Goal: Task Accomplishment & Management: Manage account settings

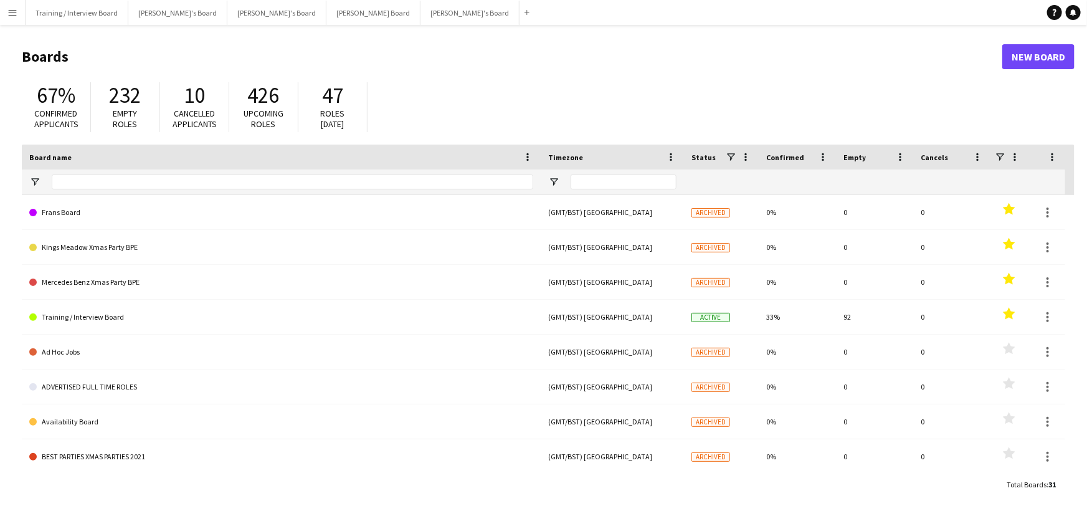
click at [1, 24] on button "Menu" at bounding box center [12, 12] width 25 height 25
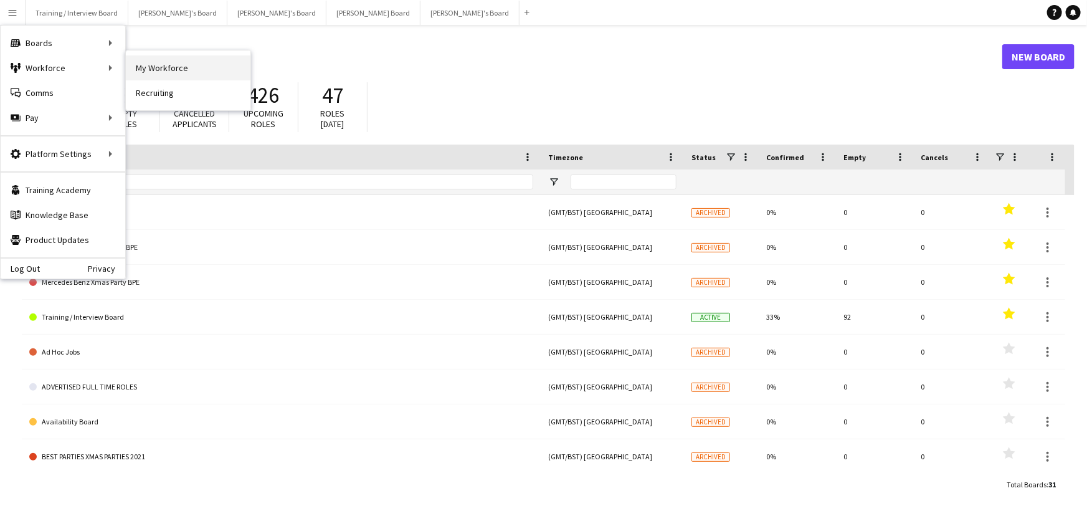
click at [161, 70] on link "My Workforce" at bounding box center [188, 67] width 125 height 25
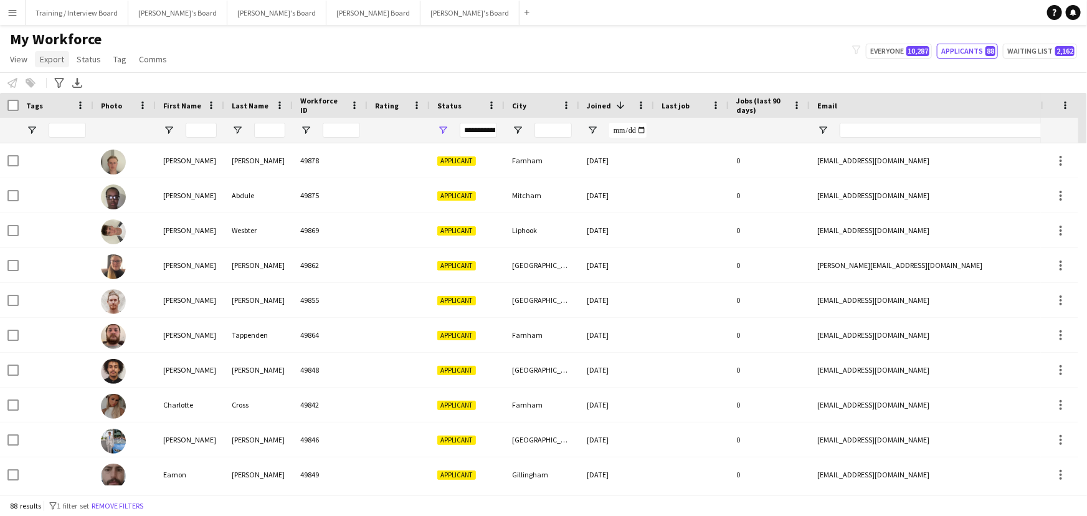
click at [45, 59] on span "Export" at bounding box center [52, 59] width 24 height 11
click at [63, 90] on span "New starters report" at bounding box center [82, 85] width 75 height 11
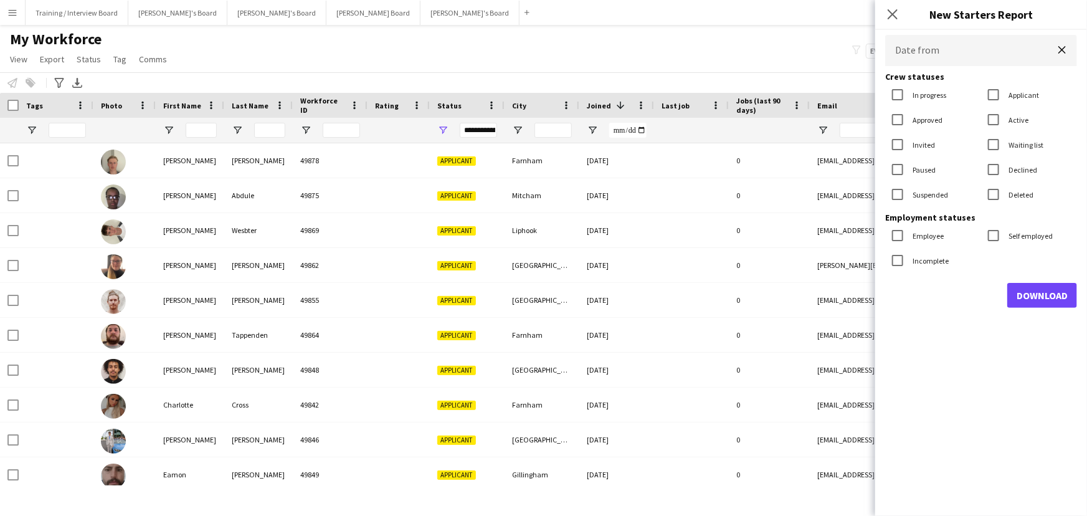
click at [931, 64] on body "Menu Boards Boards Boards All jobs Status Workforce Workforce My Workforce Recr…" at bounding box center [543, 258] width 1087 height 516
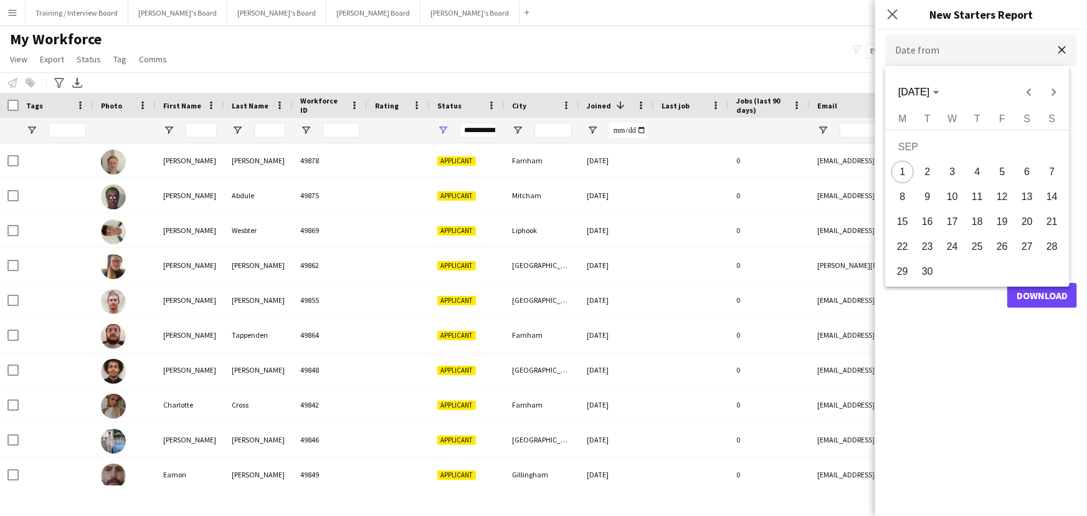
click at [935, 60] on div at bounding box center [543, 258] width 1087 height 516
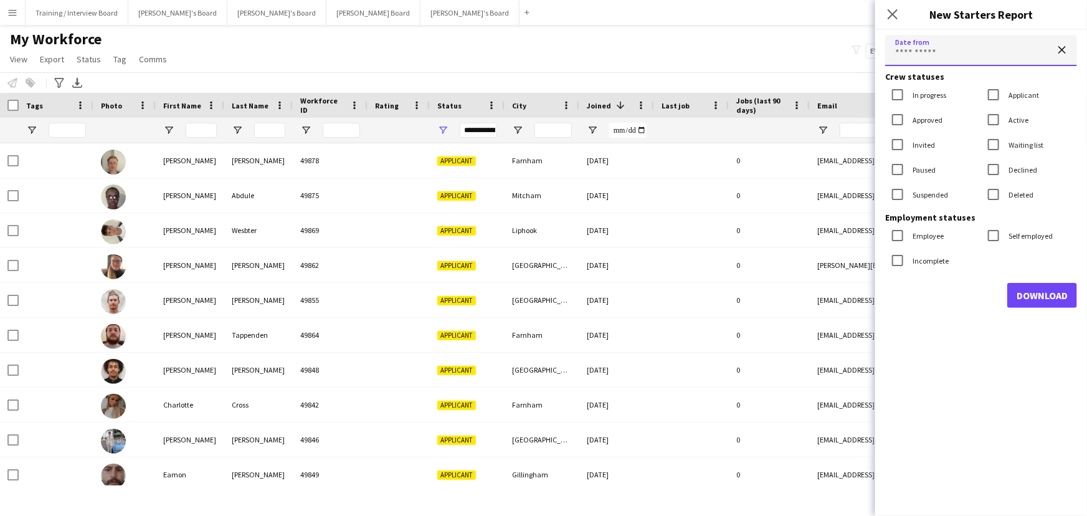
click at [935, 60] on input "Date from" at bounding box center [981, 50] width 192 height 31
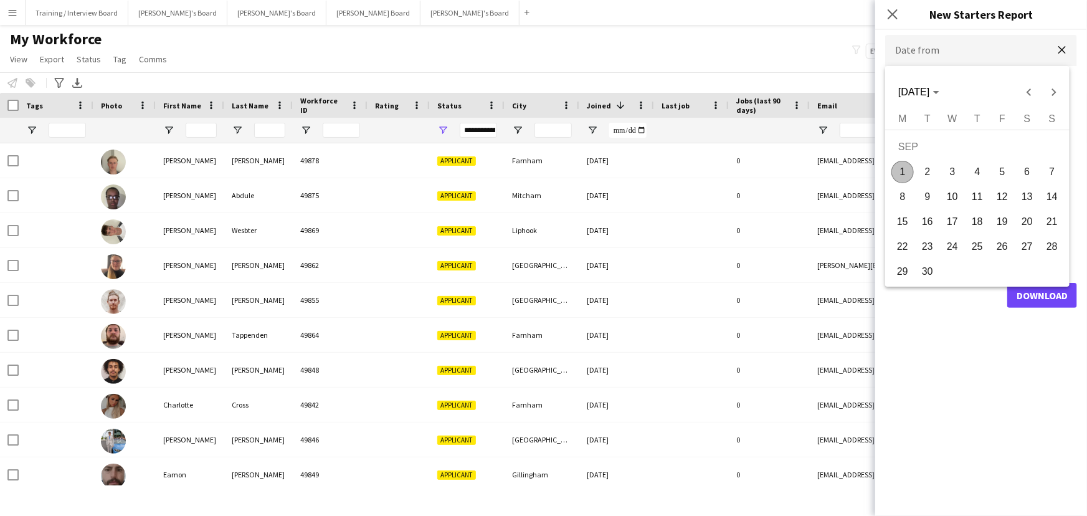
click at [935, 60] on div at bounding box center [543, 258] width 1087 height 516
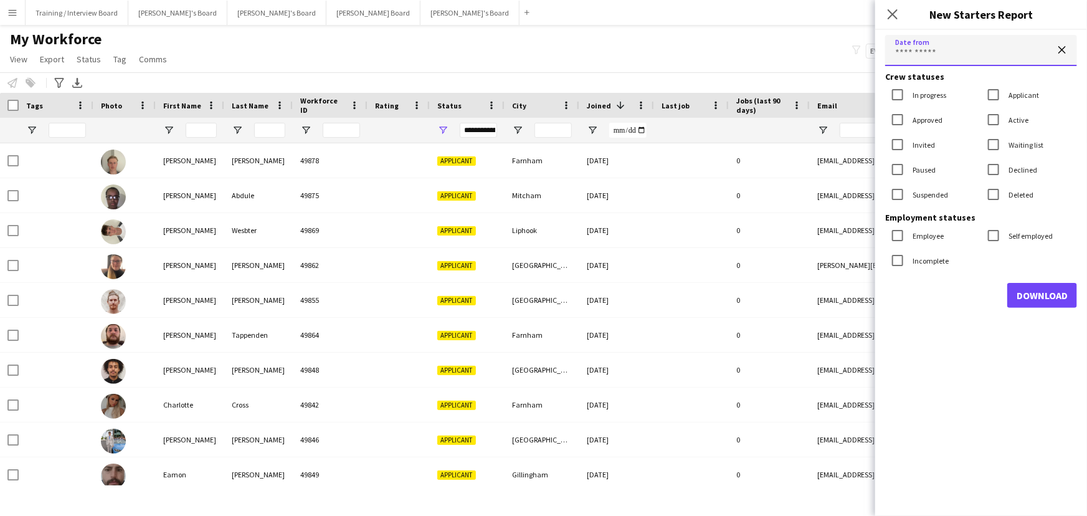
click at [944, 50] on input "Date from" at bounding box center [981, 50] width 192 height 31
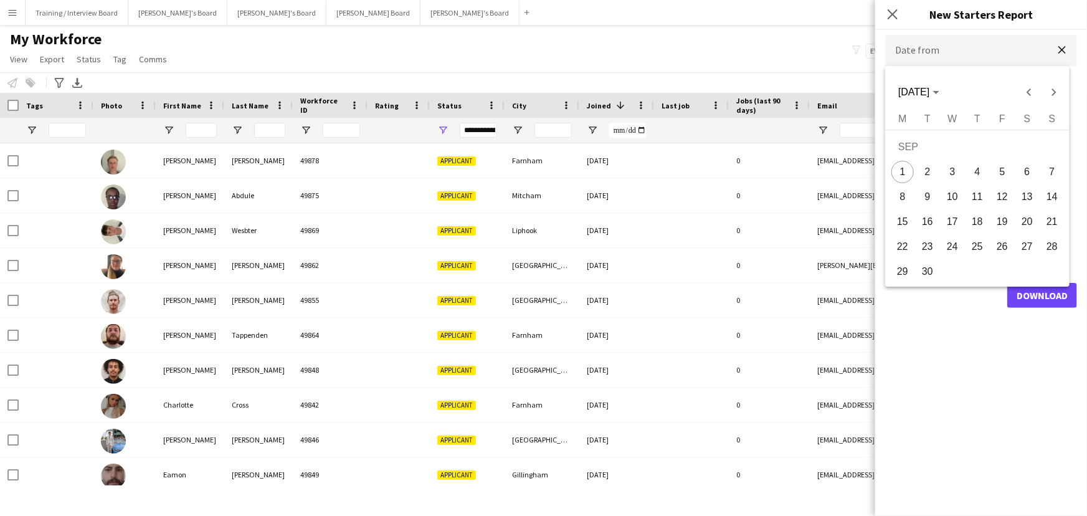
click at [946, 54] on div at bounding box center [543, 258] width 1087 height 516
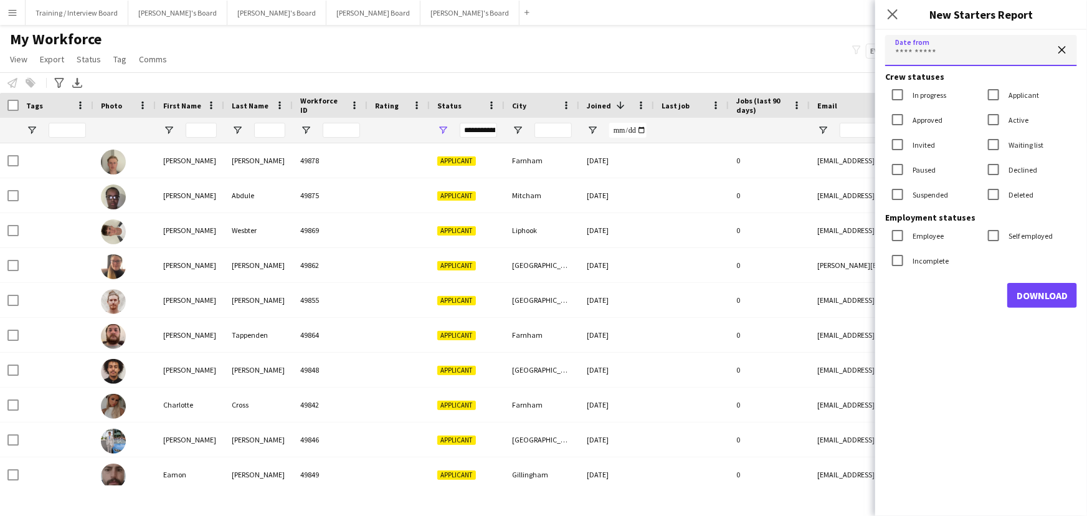
click at [936, 54] on input "Date from" at bounding box center [981, 50] width 192 height 31
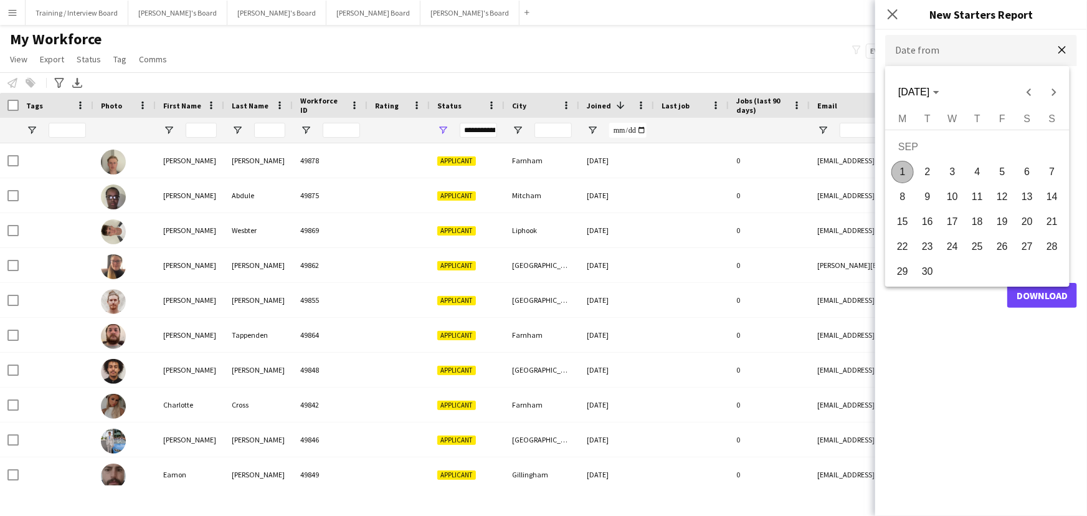
click at [936, 54] on div at bounding box center [543, 258] width 1087 height 516
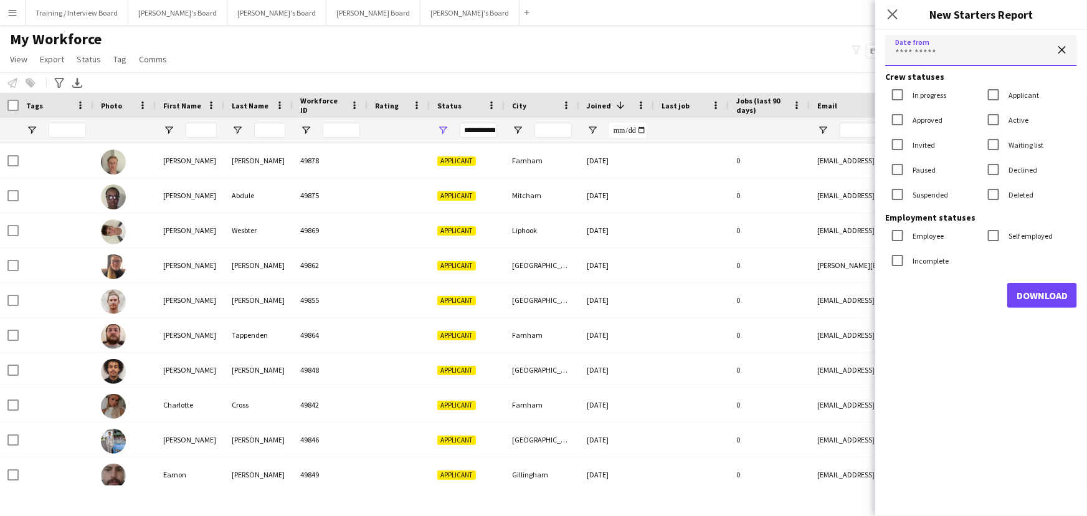
click at [890, 53] on input "Date from" at bounding box center [981, 50] width 192 height 31
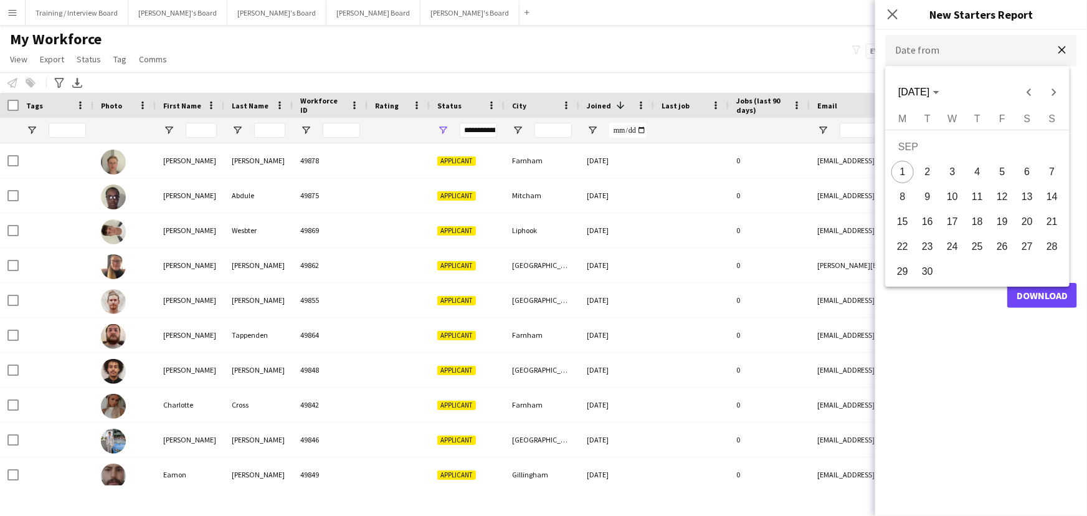
click at [1021, 50] on div at bounding box center [543, 258] width 1087 height 516
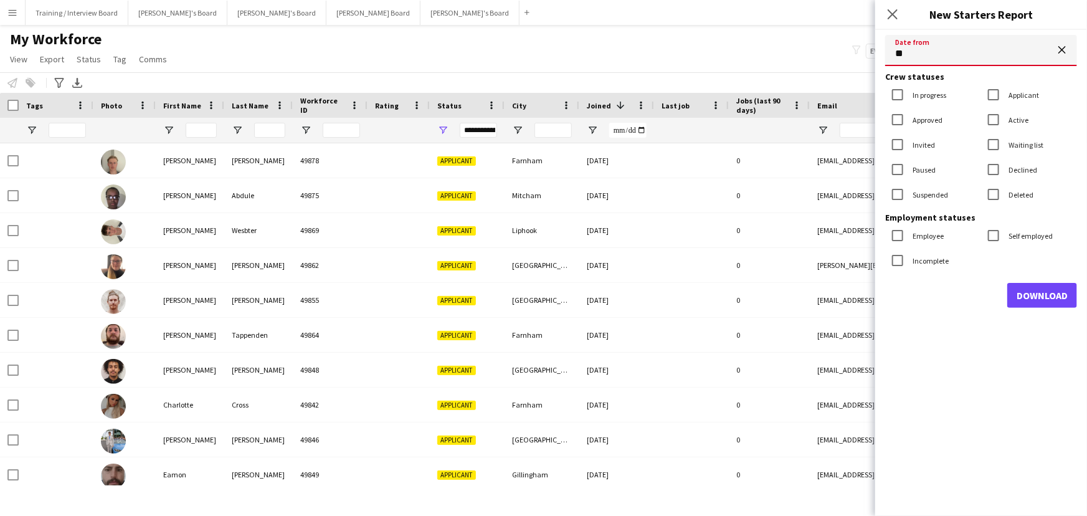
type input "**********"
click at [1043, 309] on div "**********" at bounding box center [981, 273] width 212 height 486
click at [1046, 301] on button "Download" at bounding box center [1042, 295] width 70 height 25
click at [650, 50] on div "My Workforce View Views Default view Compliance RTW Checks [GEOGRAPHIC_DATA] Se…" at bounding box center [543, 51] width 1087 height 42
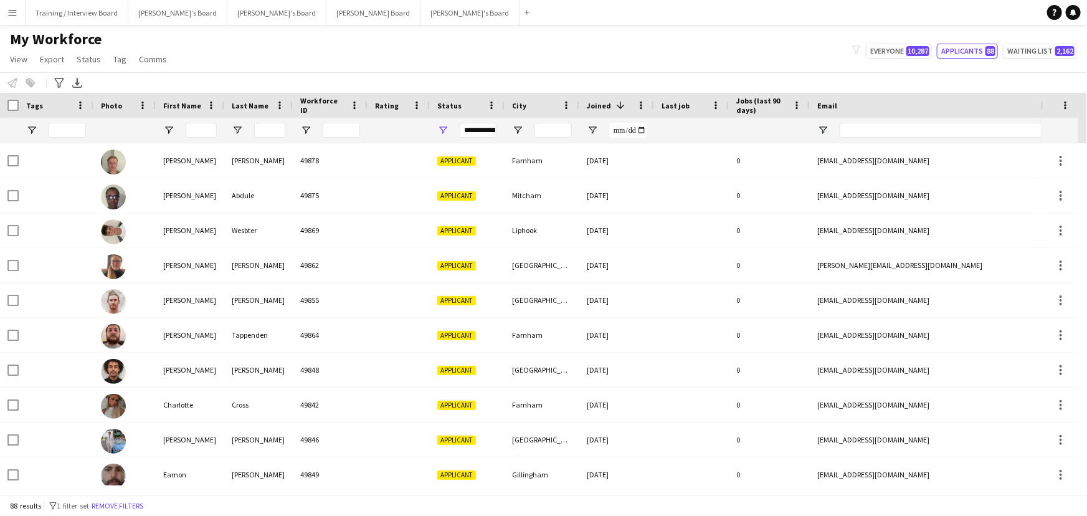
click at [1019, 43] on div "My Workforce View Views Default view Compliance RTW Checks [GEOGRAPHIC_DATA] Se…" at bounding box center [543, 51] width 1087 height 42
click at [1004, 46] on button "Waiting list 2,162" at bounding box center [1039, 51] width 74 height 15
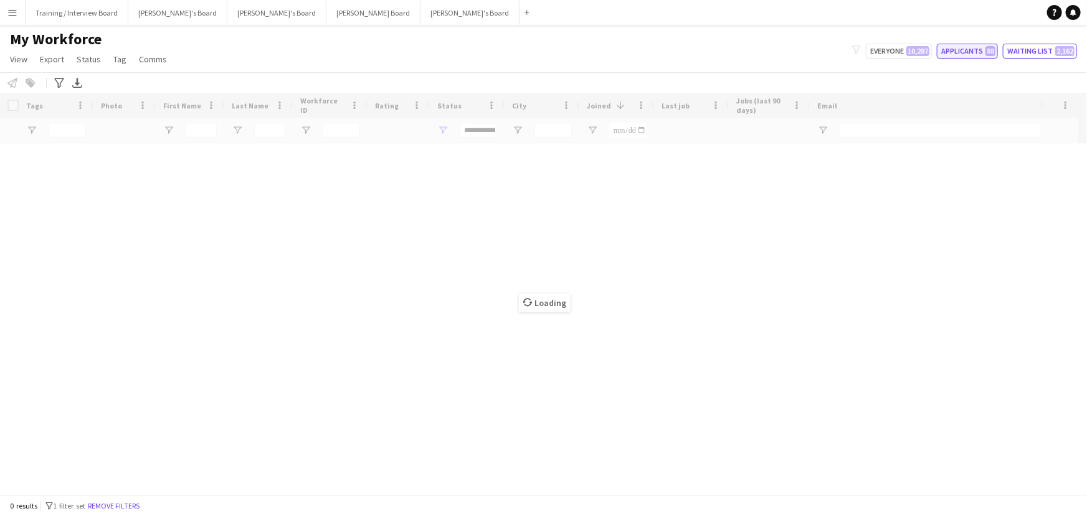
click at [971, 50] on button "Applicants 88" at bounding box center [966, 51] width 61 height 15
type input "**********"
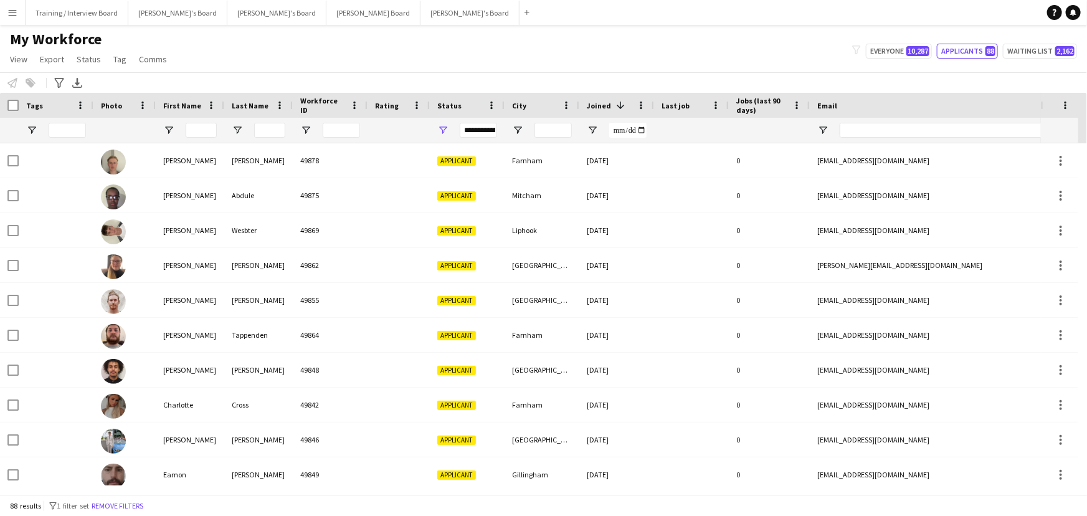
click at [9, 20] on button "Menu" at bounding box center [12, 12] width 25 height 25
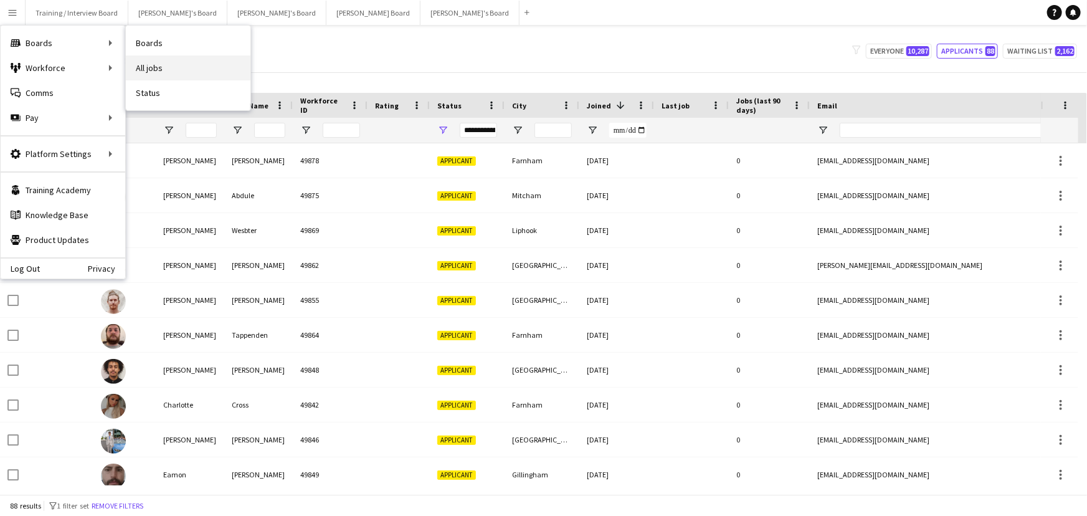
click at [144, 57] on link "All jobs" at bounding box center [188, 67] width 125 height 25
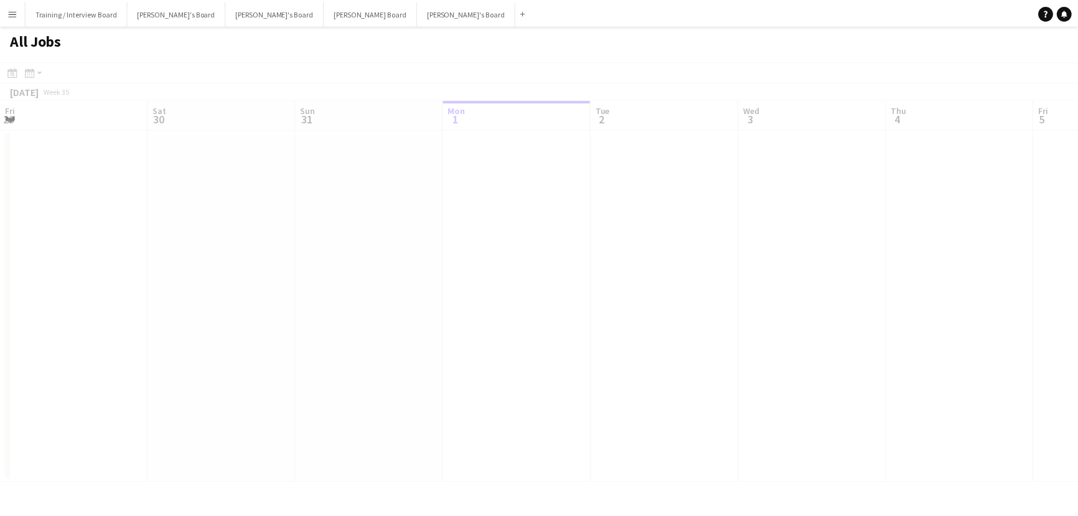
scroll to position [0, 298]
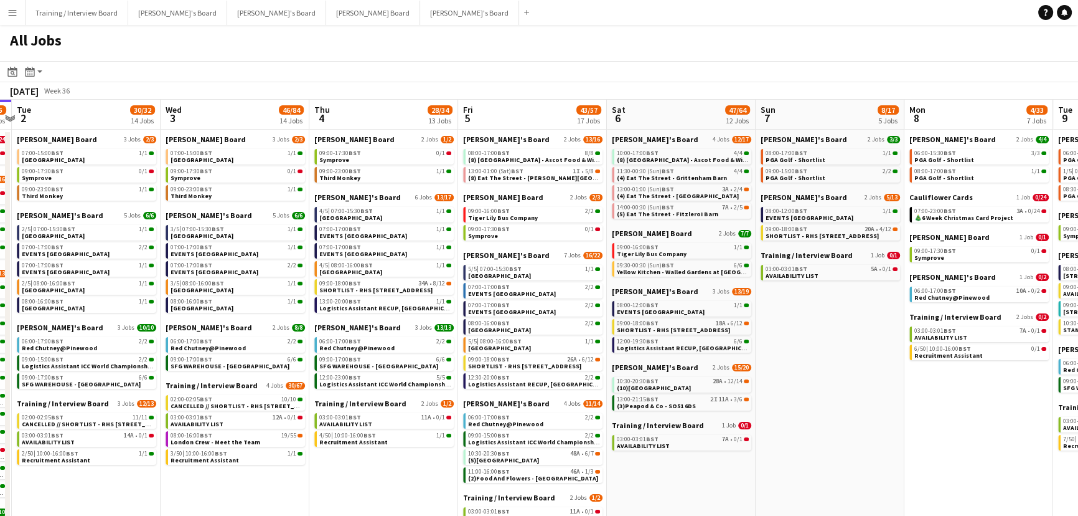
drag, startPoint x: 833, startPoint y: 296, endPoint x: 547, endPoint y: 284, distance: 286.1
click at [547, 284] on app-calendar-viewport "Fri 29 37/41 31 Jobs Sat 30 41/47 21 Jobs Sun 31 28/32 14 Jobs Mon 1 38/65 22 J…" at bounding box center [539, 458] width 1078 height 716
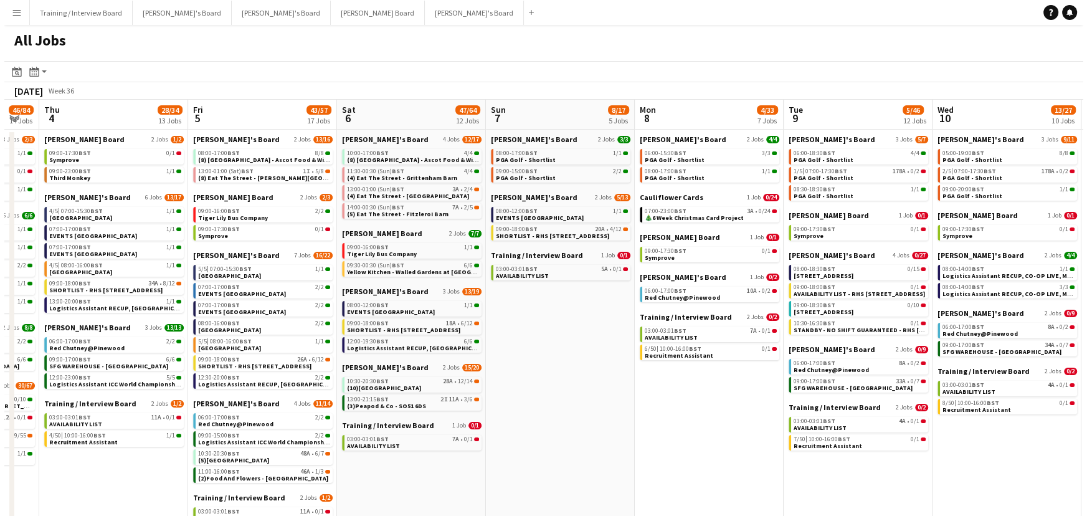
scroll to position [0, 577]
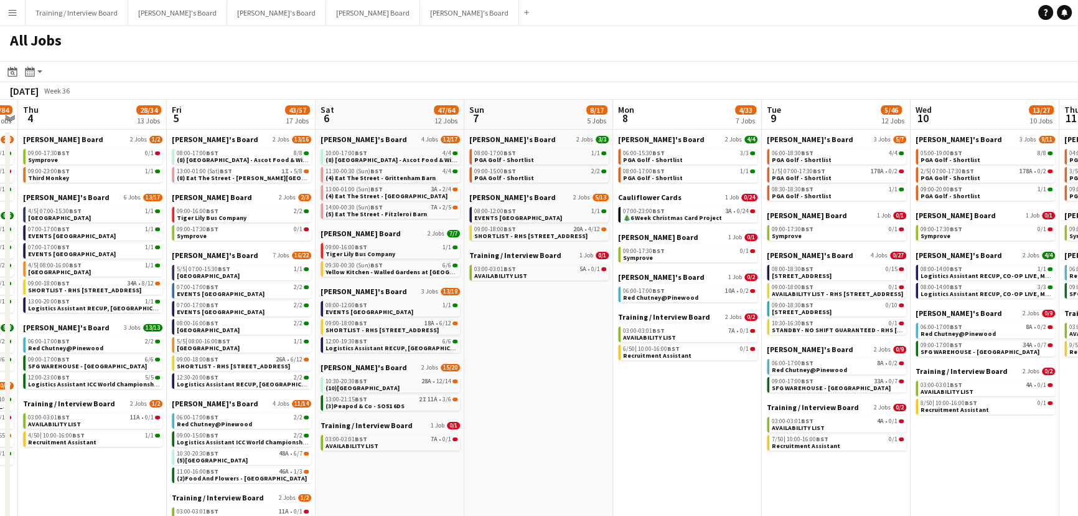
drag, startPoint x: 823, startPoint y: 281, endPoint x: 531, endPoint y: 288, distance: 291.5
click at [531, 288] on app-calendar-viewport "Sun 31 28/32 14 Jobs Mon 1 38/65 22 Jobs Tue 2 30/32 14 Jobs Wed 3 46/84 14 Job…" at bounding box center [539, 458] width 1078 height 716
click at [146, 21] on button "[PERSON_NAME]'s Board Close" at bounding box center [177, 13] width 99 height 24
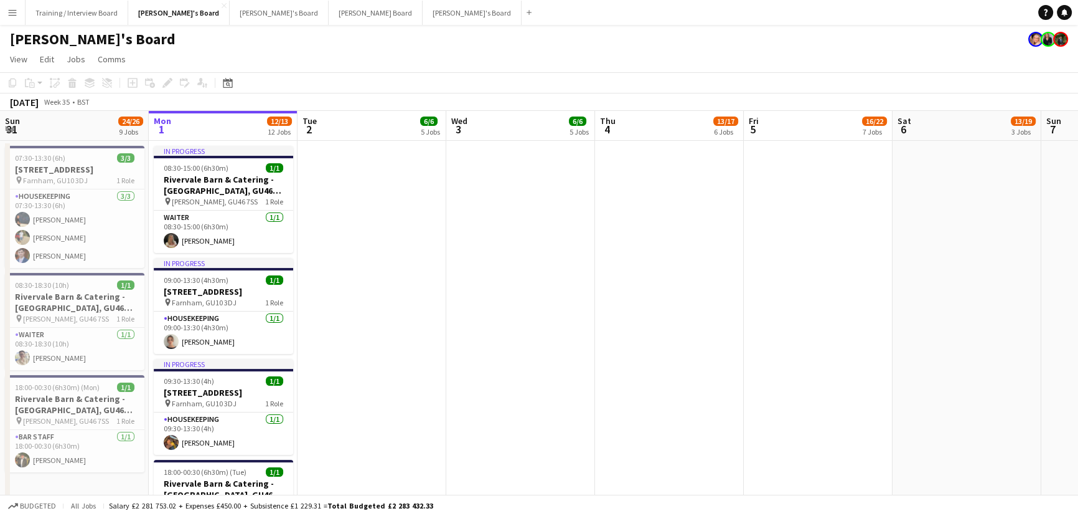
scroll to position [0, 431]
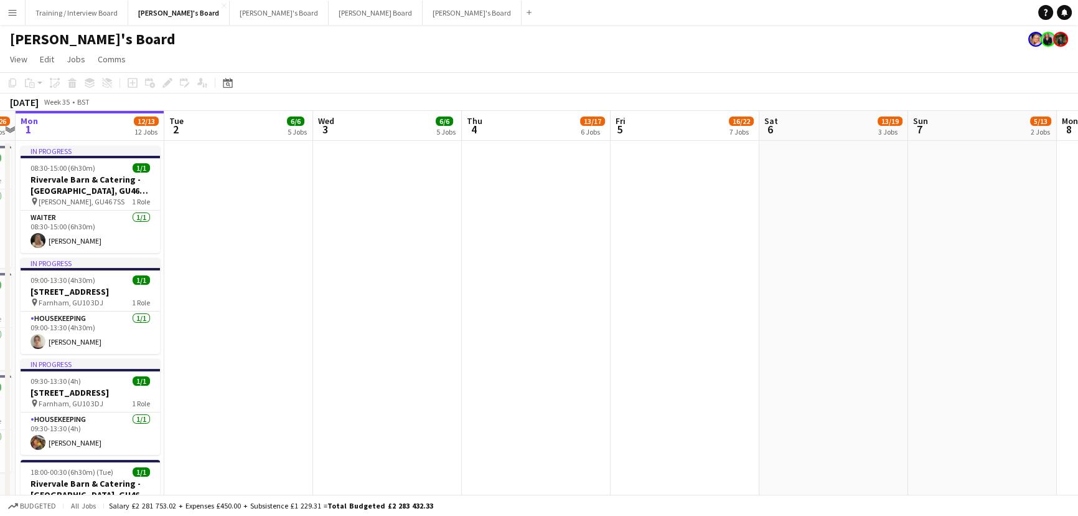
drag, startPoint x: 785, startPoint y: 362, endPoint x: 651, endPoint y: 368, distance: 134.0
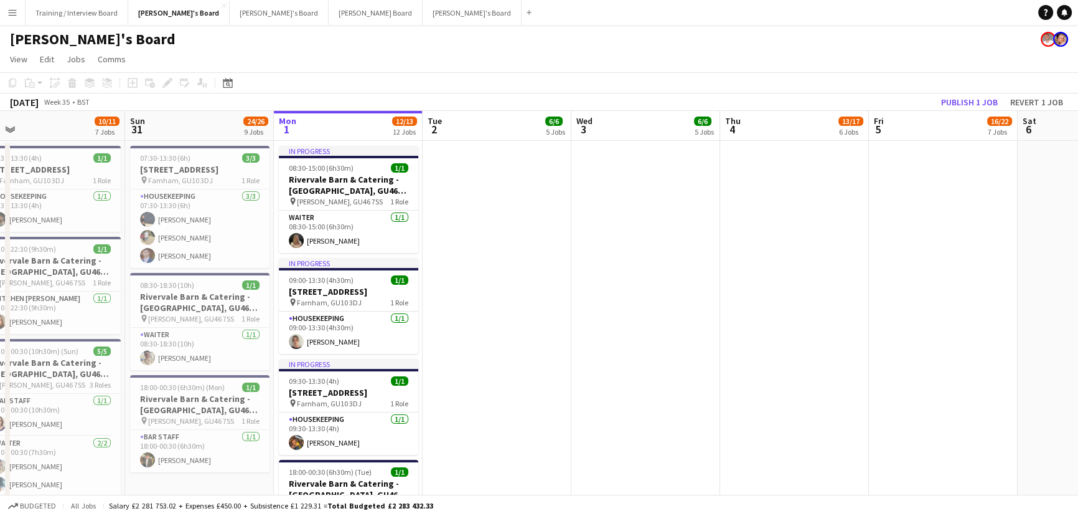
drag, startPoint x: 466, startPoint y: 166, endPoint x: 498, endPoint y: 166, distance: 32.4
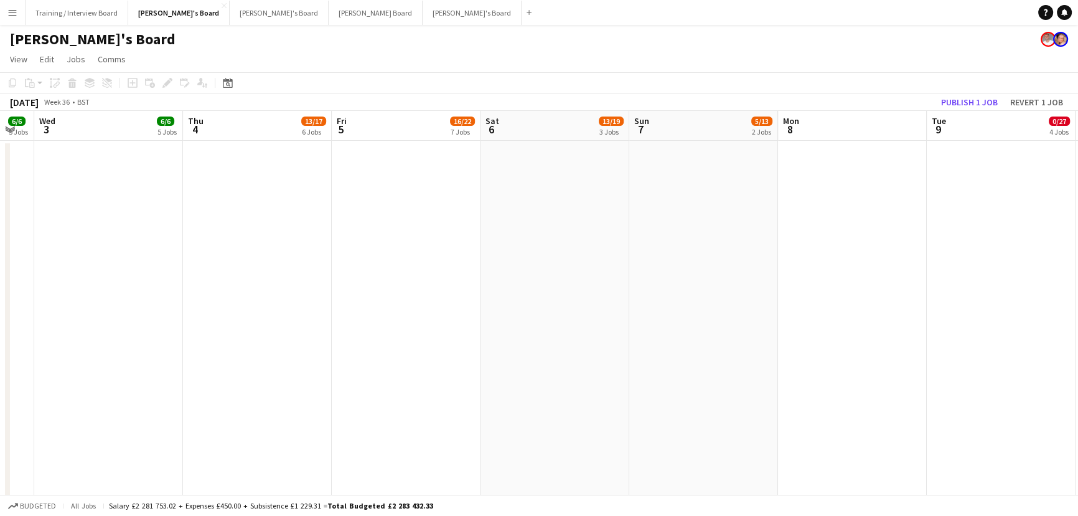
drag, startPoint x: 733, startPoint y: 292, endPoint x: 270, endPoint y: 243, distance: 466.4
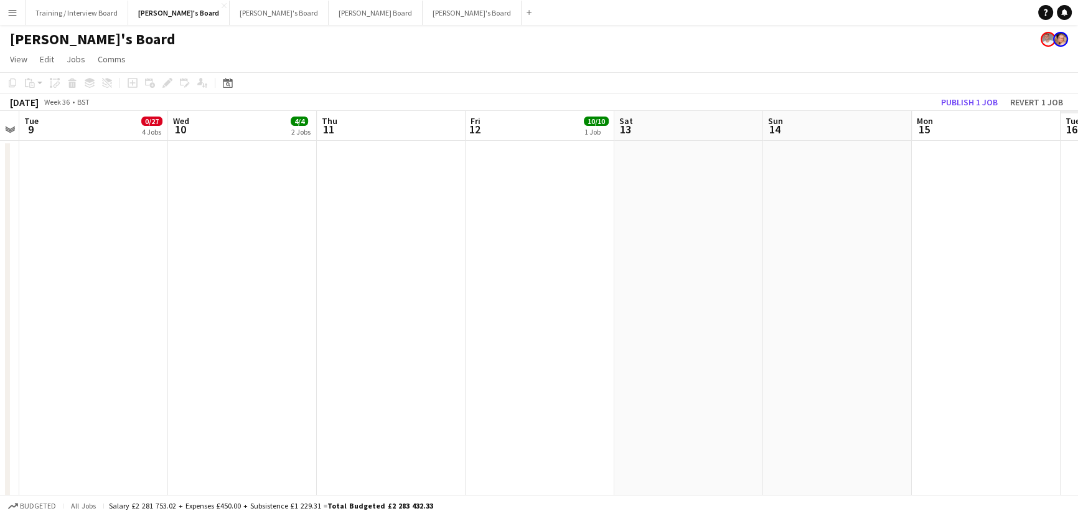
scroll to position [0, 336]
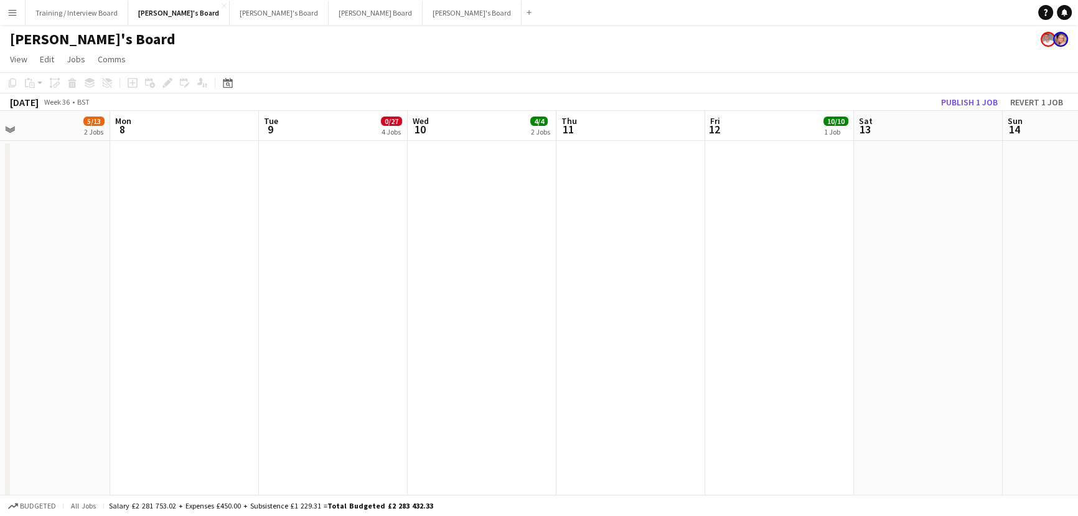
drag, startPoint x: 519, startPoint y: 272, endPoint x: 75, endPoint y: 246, distance: 444.7
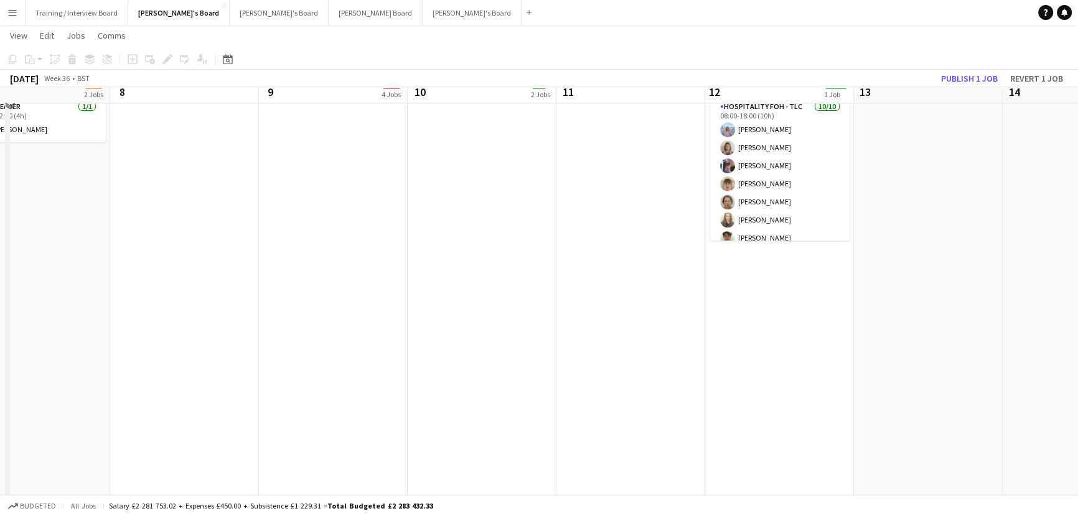
scroll to position [396, 0]
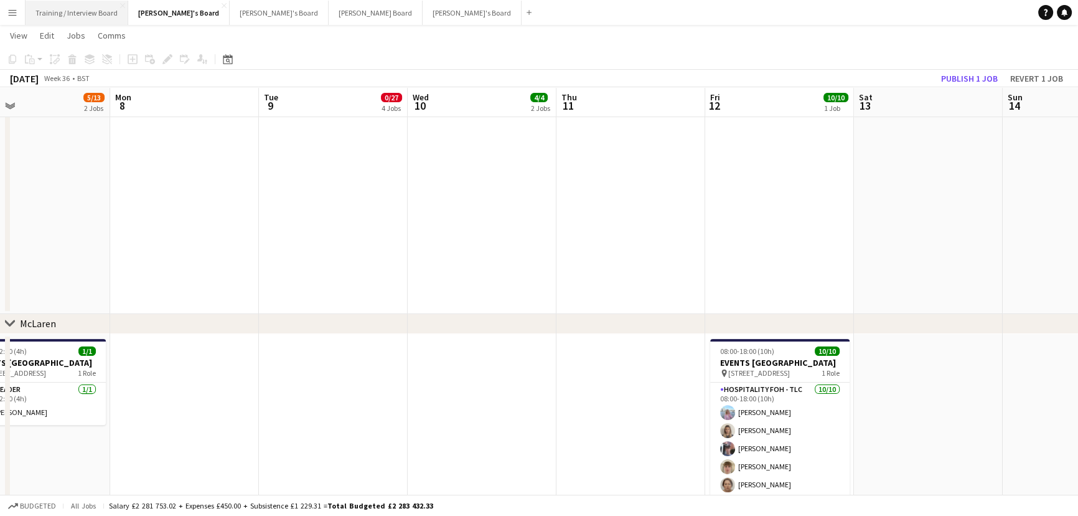
click at [92, 8] on button "Training / Interview Board Close" at bounding box center [77, 13] width 103 height 24
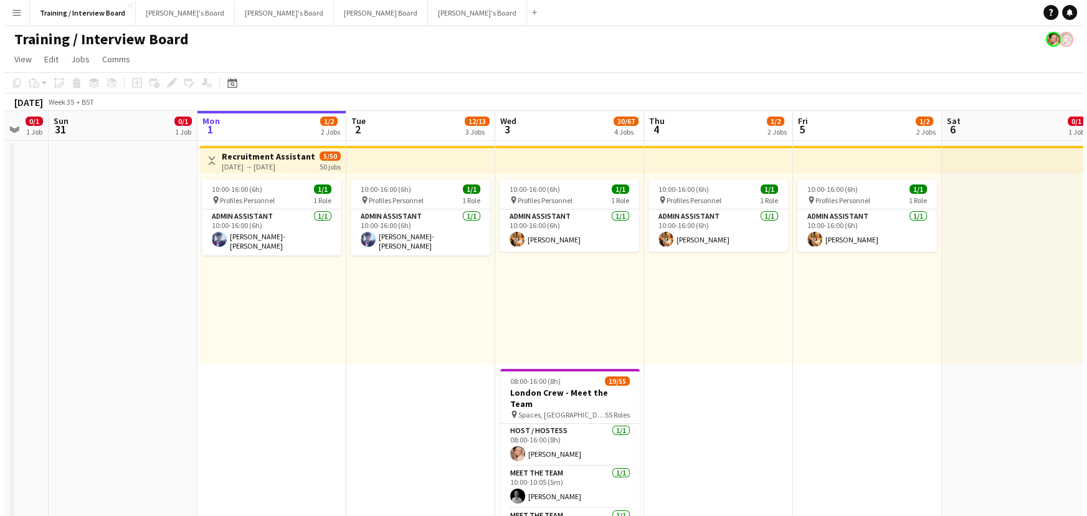
scroll to position [0, 253]
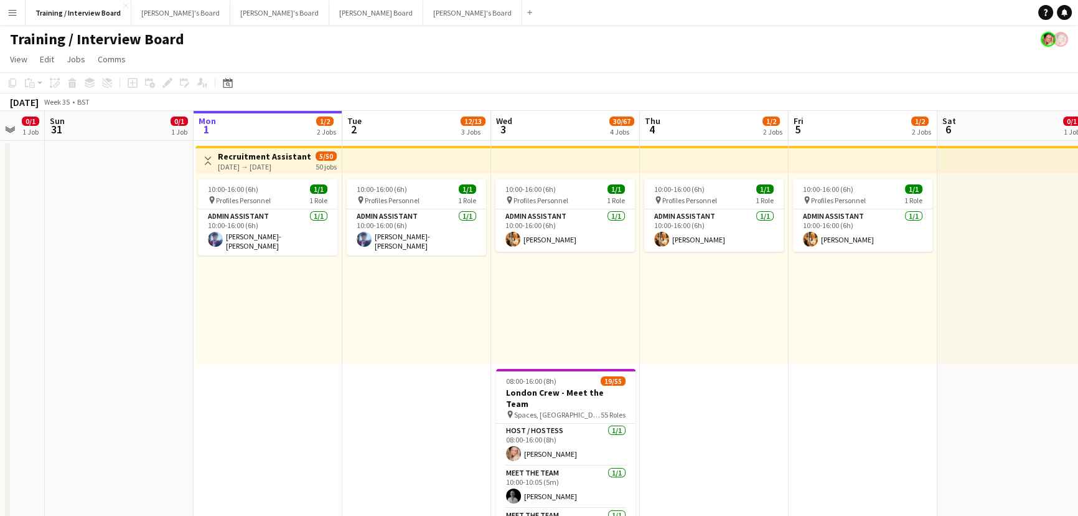
drag, startPoint x: 776, startPoint y: 351, endPoint x: 801, endPoint y: 348, distance: 24.4
click at [0, 18] on button "Menu" at bounding box center [12, 12] width 25 height 25
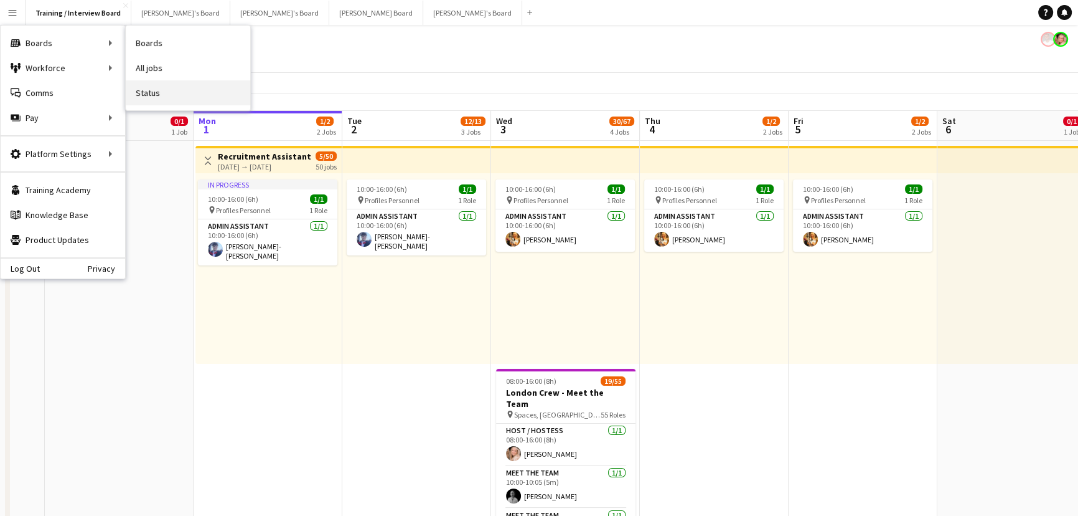
click at [197, 81] on link "Status" at bounding box center [188, 92] width 125 height 25
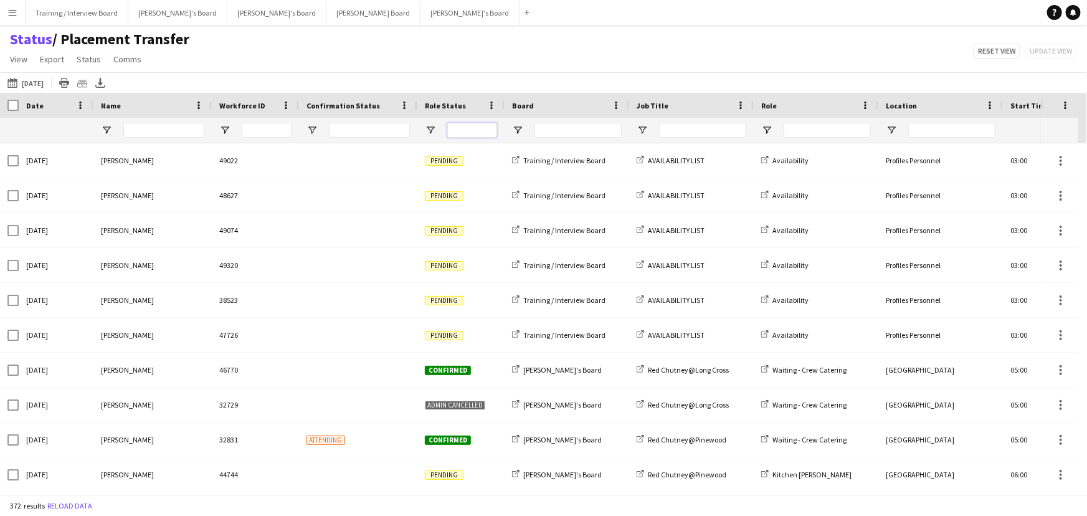
click at [447, 134] on input "Role Status Filter Input" at bounding box center [472, 130] width 50 height 15
click at [436, 130] on div at bounding box center [460, 130] width 87 height 25
click at [432, 130] on span "Open Filter Menu" at bounding box center [430, 130] width 11 height 11
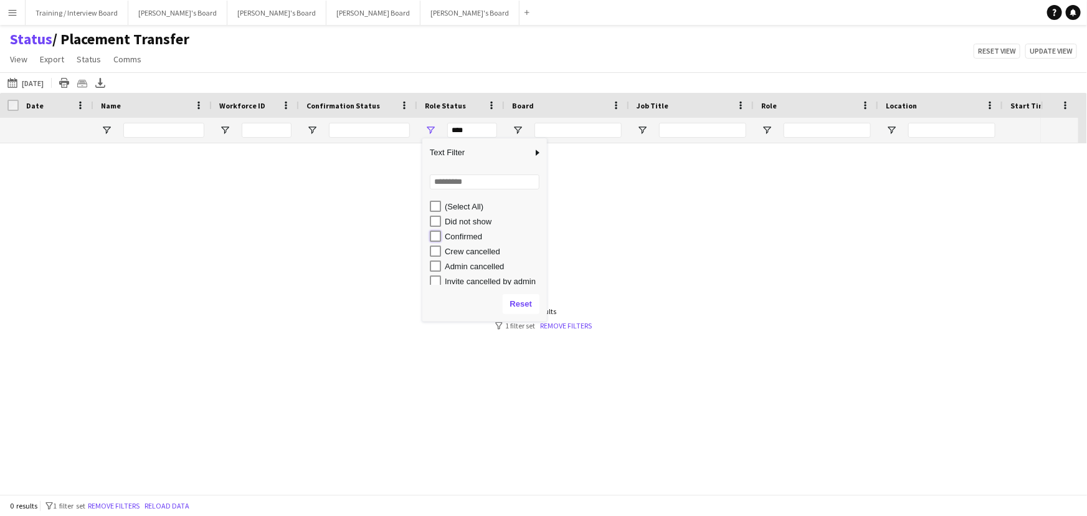
type input "**********"
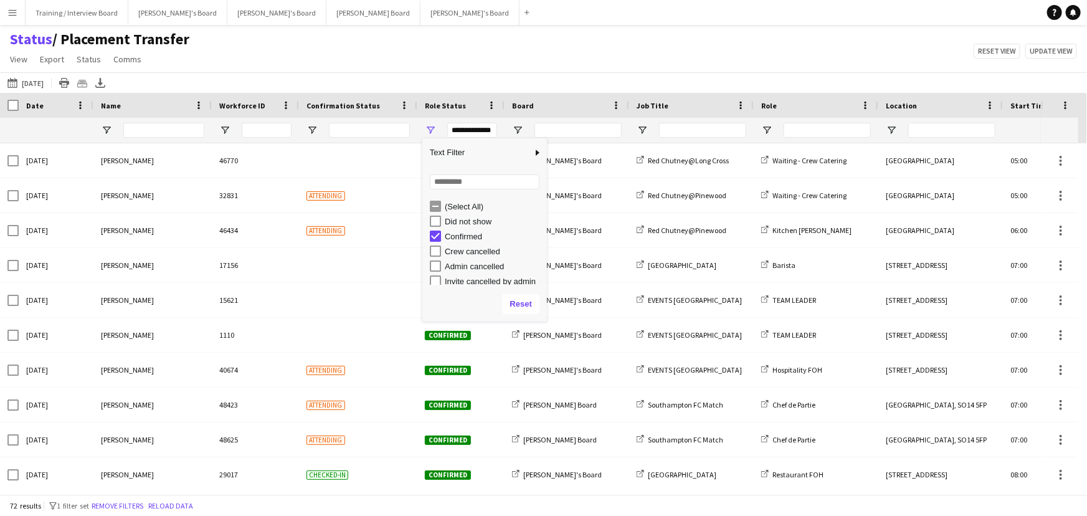
click at [359, 68] on div "Status / Placement Transfer View Views Default view Airshow Accreditation Airsh…" at bounding box center [543, 51] width 1087 height 42
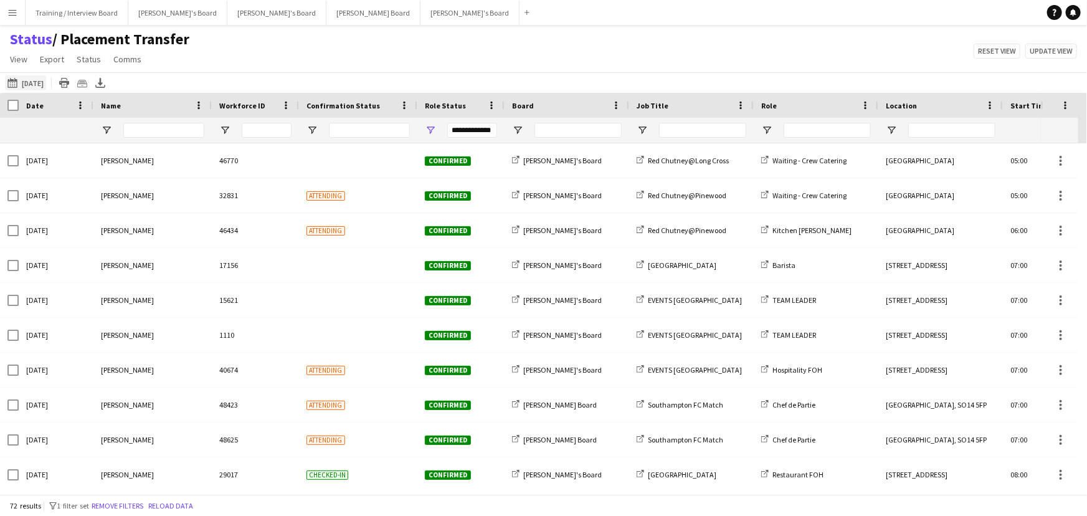
click at [43, 83] on button "[DATE] to [DATE] [DATE]" at bounding box center [25, 82] width 41 height 15
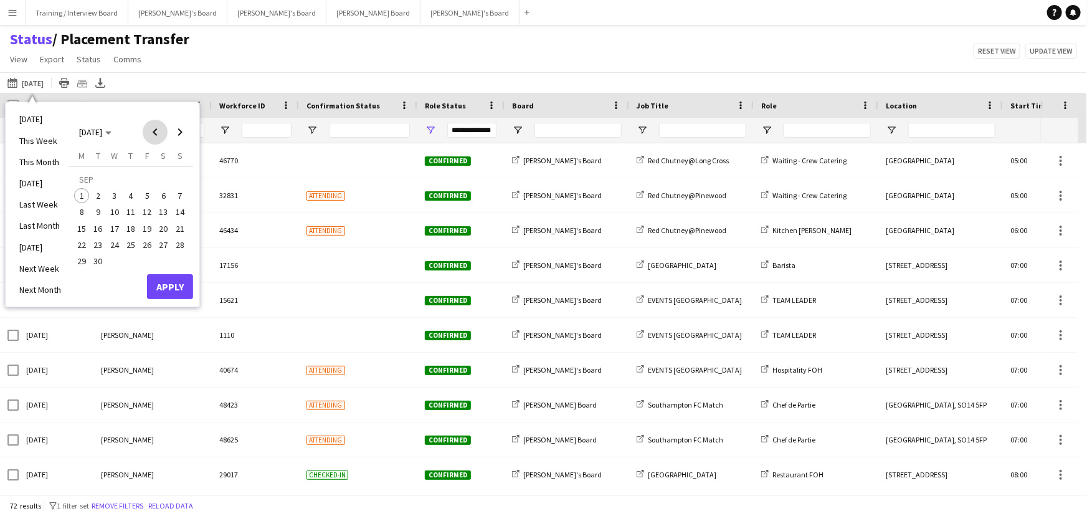
click at [152, 123] on span "Previous month" at bounding box center [155, 132] width 25 height 25
click at [77, 247] on span "25" at bounding box center [81, 247] width 15 height 15
click at [181, 247] on span "31" at bounding box center [179, 247] width 15 height 15
click at [182, 268] on button "Apply" at bounding box center [170, 273] width 46 height 25
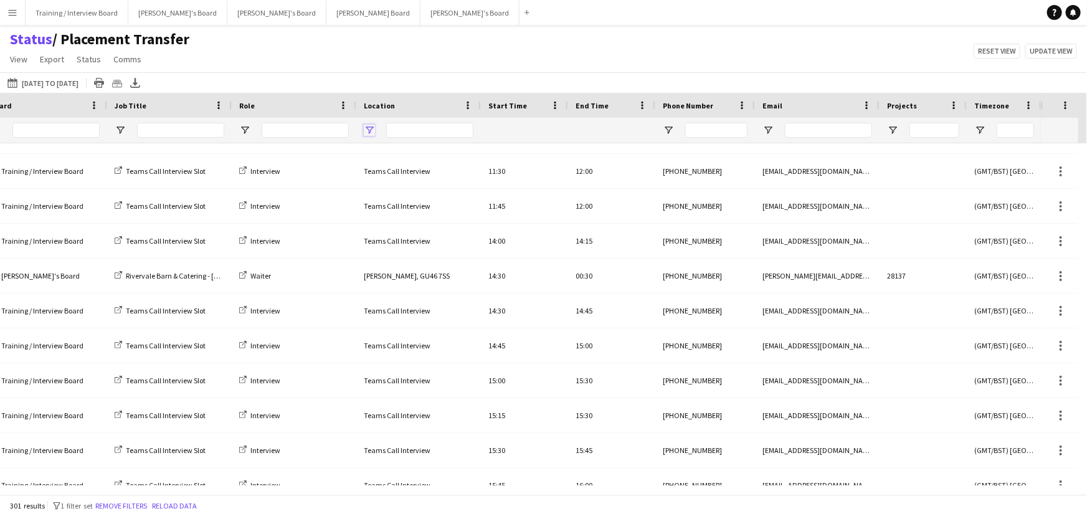
click at [372, 133] on span "Open Filter Menu" at bounding box center [369, 130] width 11 height 11
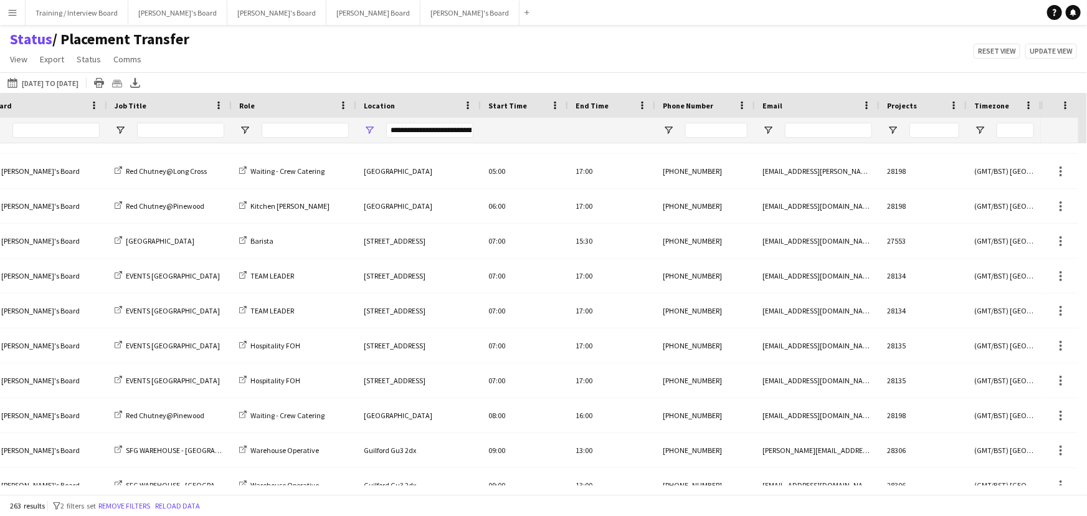
click at [491, 45] on div "Status / Placement Transfer View Views Default view Airshow Accreditation Airsh…" at bounding box center [543, 51] width 1087 height 42
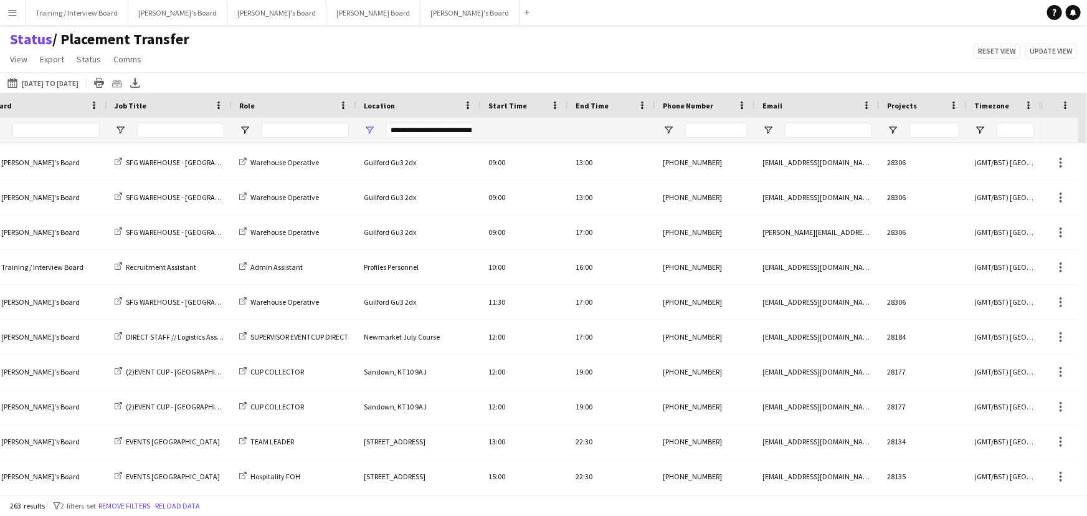
drag, startPoint x: 545, startPoint y: 494, endPoint x: 532, endPoint y: 496, distance: 13.2
click at [532, 496] on div "263 results filter-1 2 filters set Remove filters Reload data" at bounding box center [543, 504] width 1087 height 21
click at [368, 128] on span "Open Filter Menu" at bounding box center [369, 130] width 11 height 11
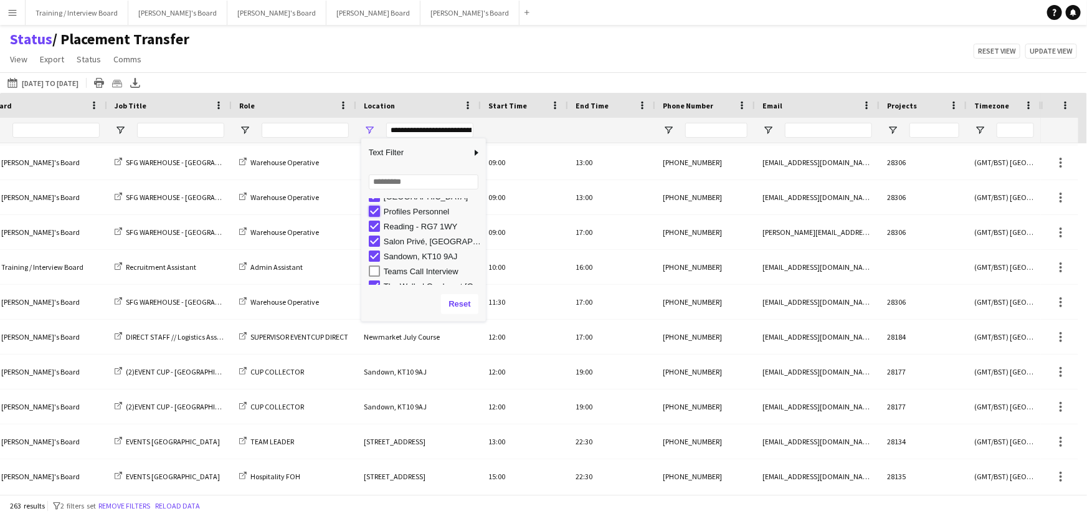
type input "**********"
click at [581, 39] on div "Status / Placement Transfer View Views Default view Airshow Accreditation Airsh…" at bounding box center [543, 51] width 1087 height 42
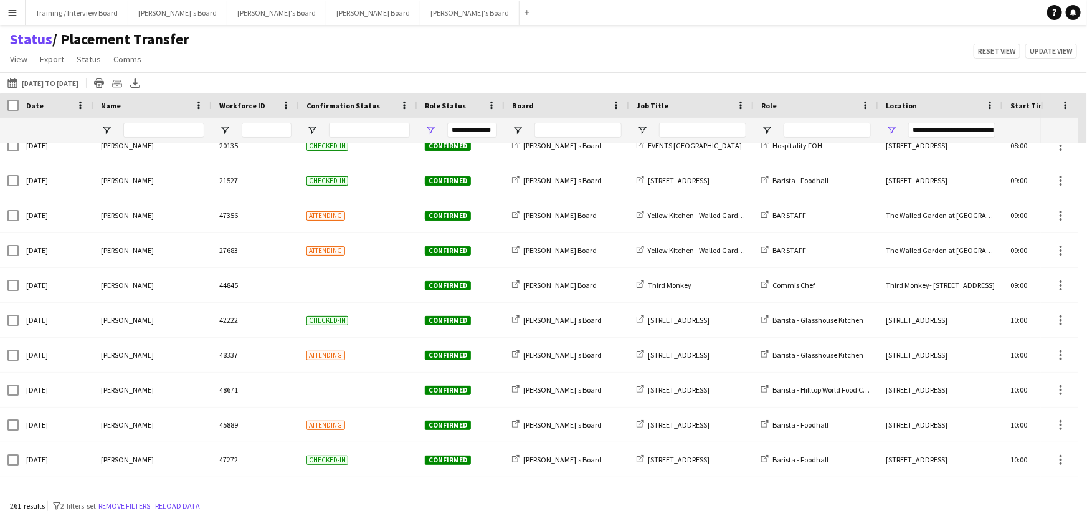
drag, startPoint x: 389, startPoint y: 484, endPoint x: 410, endPoint y: 484, distance: 20.5
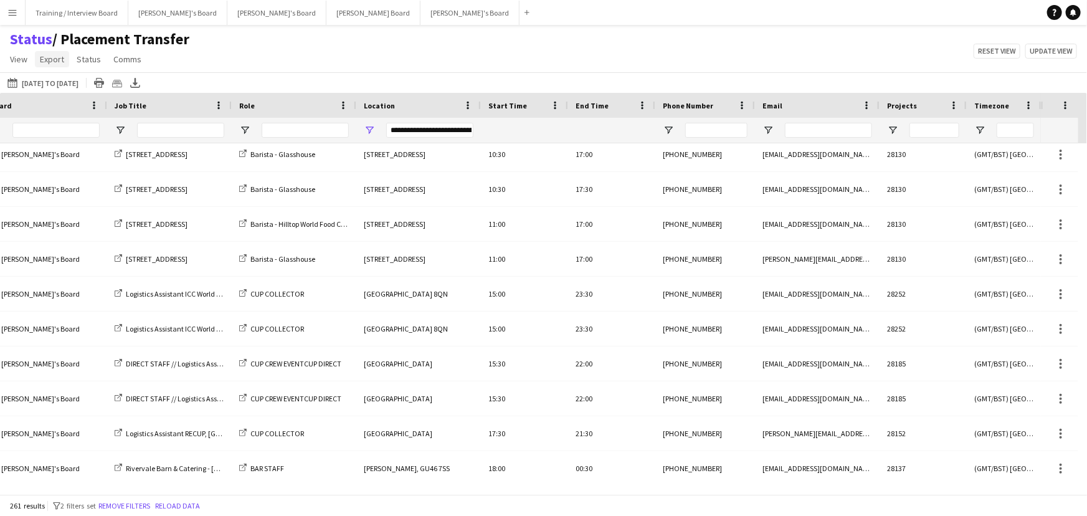
click at [57, 64] on span "Export" at bounding box center [52, 59] width 24 height 11
click at [385, 42] on div "Status / Placement Transfer View Views Default view Airshow Accreditation Airsh…" at bounding box center [543, 51] width 1087 height 42
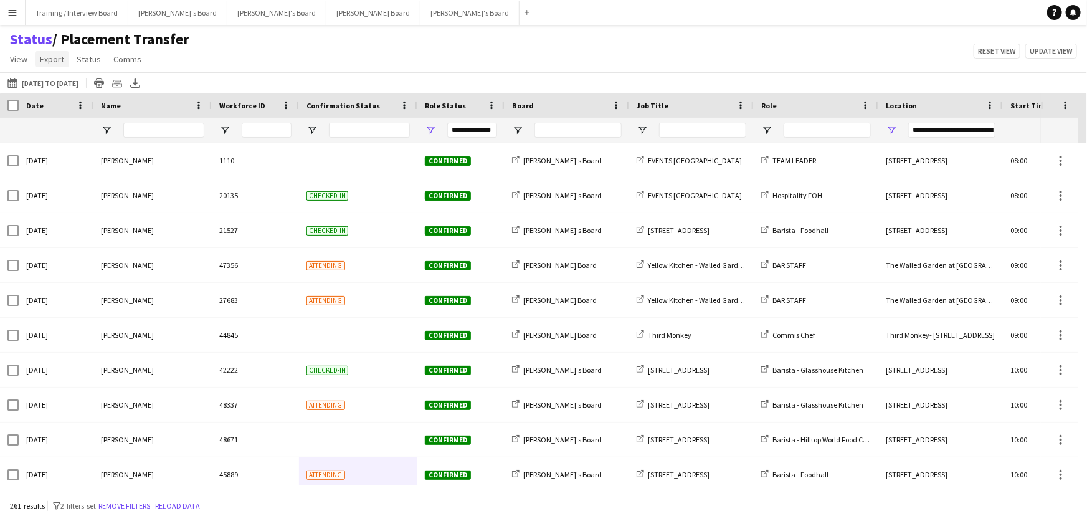
click at [41, 57] on span "Export" at bounding box center [52, 59] width 24 height 11
click at [78, 87] on span "Export as XLSX" at bounding box center [72, 85] width 54 height 11
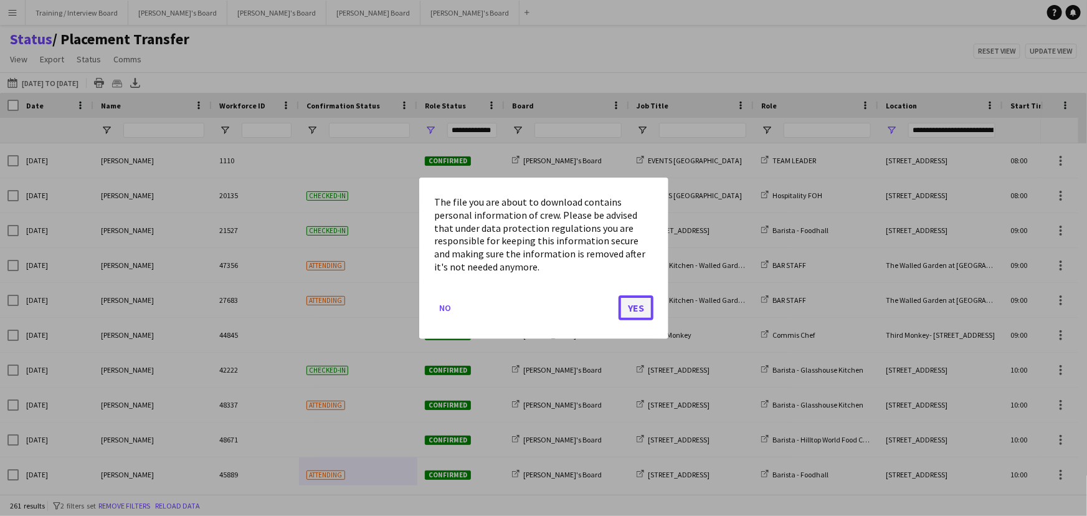
click at [621, 302] on button "Yes" at bounding box center [635, 307] width 35 height 25
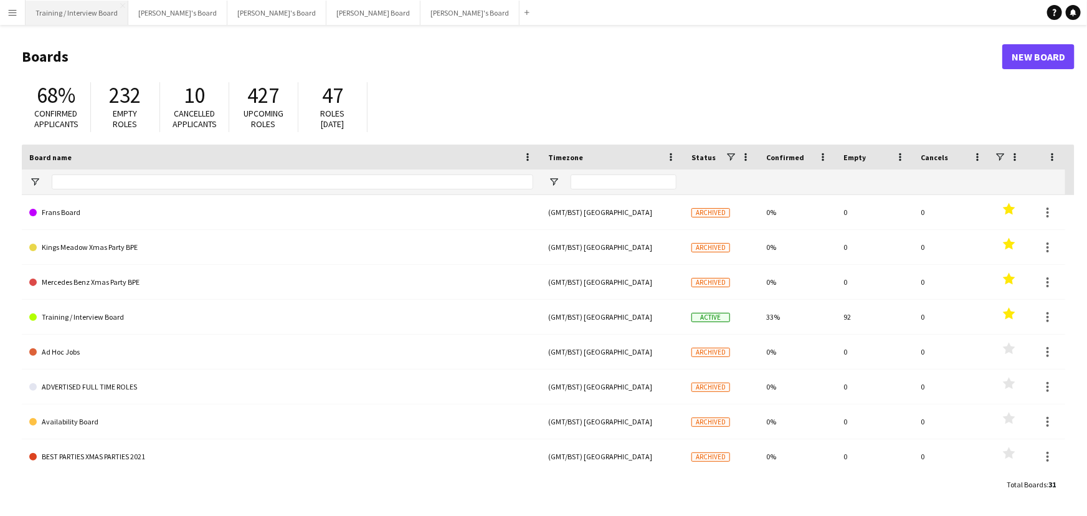
click at [72, 23] on button "Training / Interview Board Close" at bounding box center [77, 13] width 103 height 24
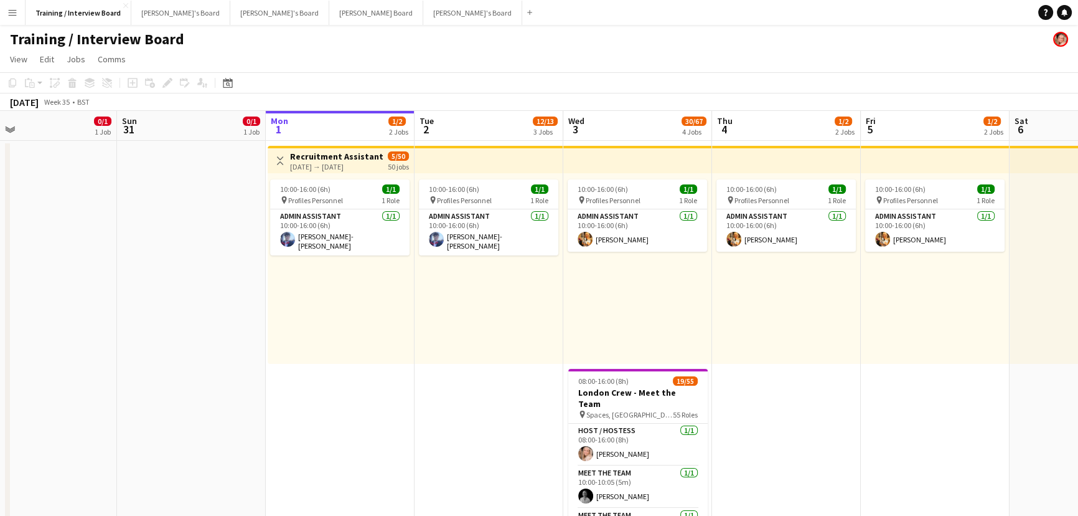
scroll to position [0, 285]
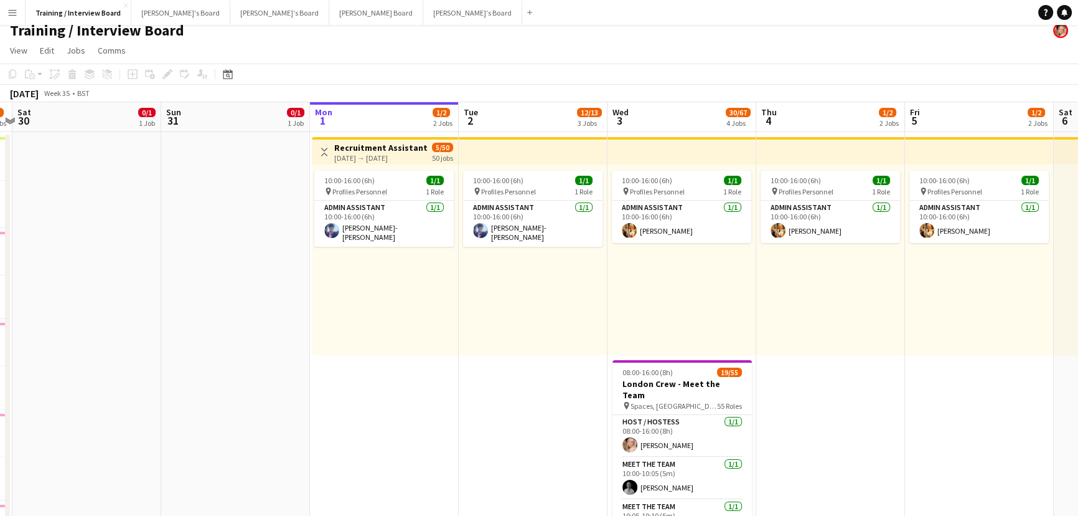
scroll to position [0, 0]
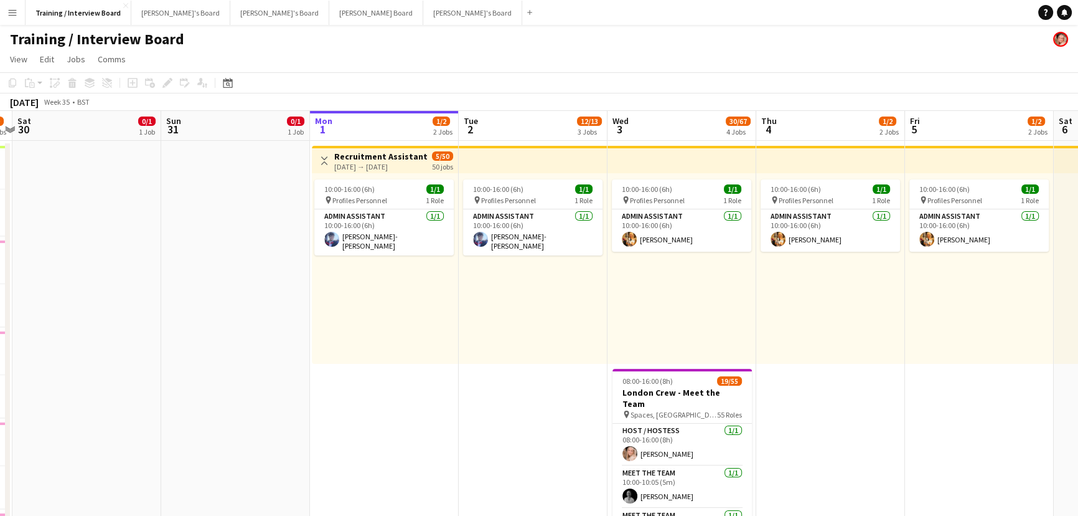
drag, startPoint x: 149, startPoint y: 458, endPoint x: 159, endPoint y: 397, distance: 61.2
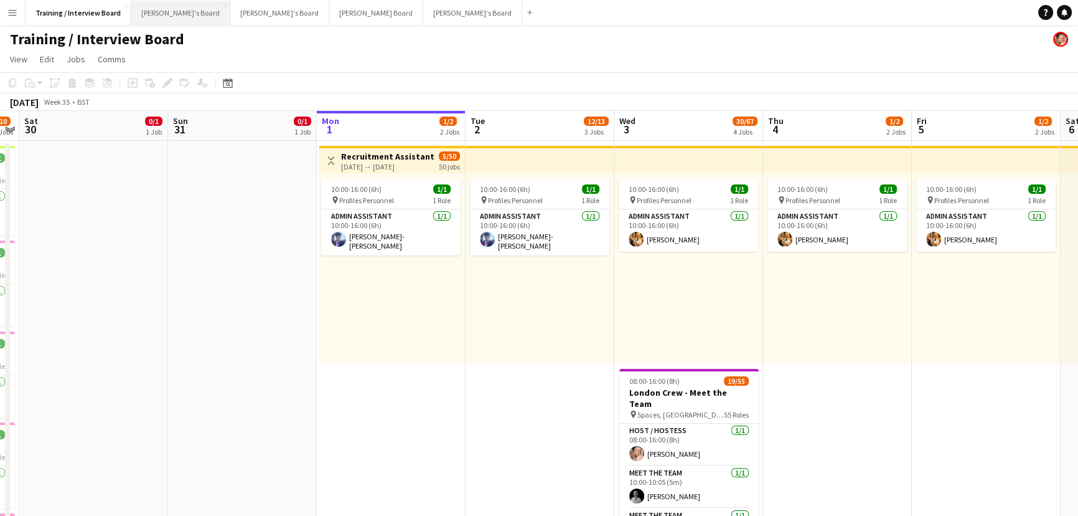
click at [162, 15] on button "[PERSON_NAME]'s Board Close" at bounding box center [180, 13] width 99 height 24
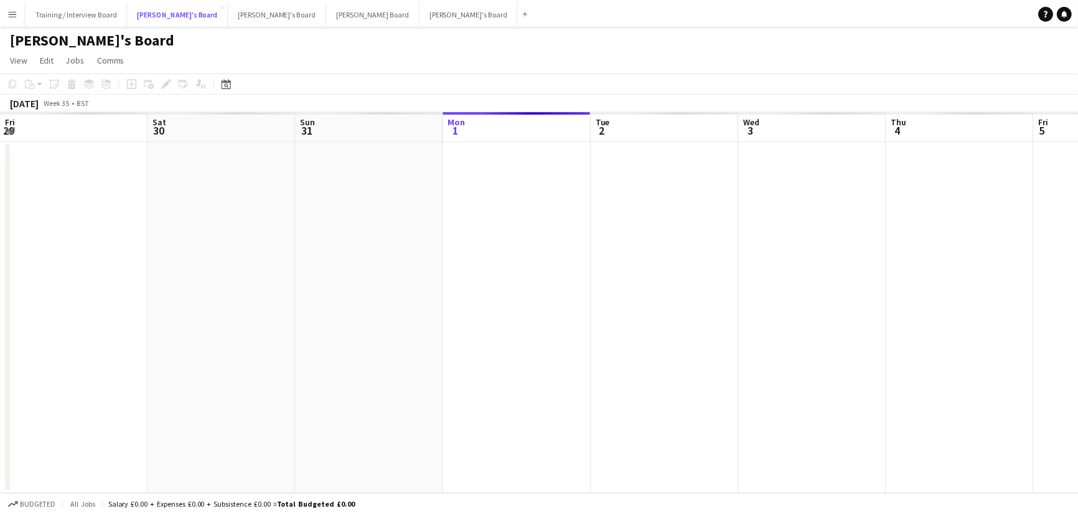
scroll to position [0, 298]
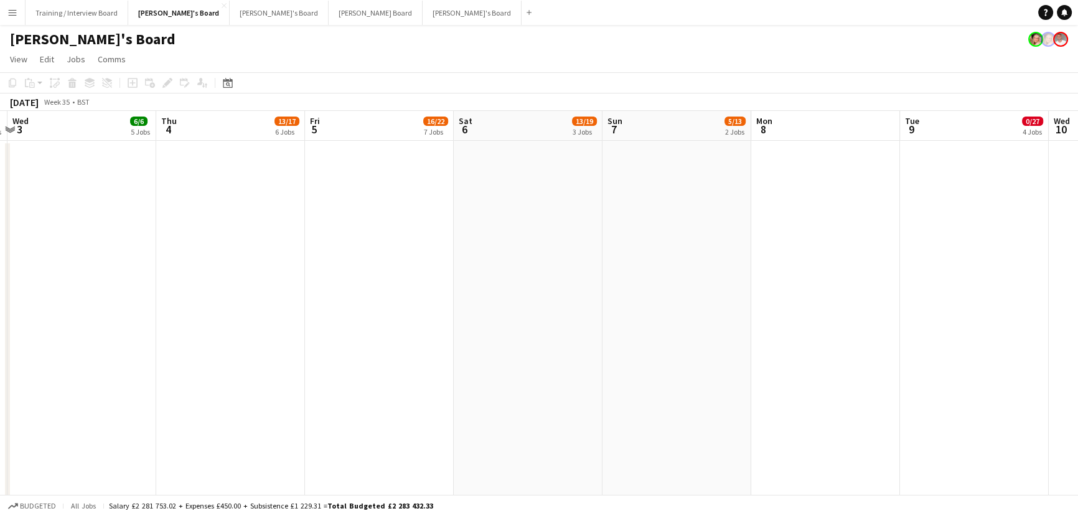
drag, startPoint x: 747, startPoint y: 374, endPoint x: 156, endPoint y: 361, distance: 591.0
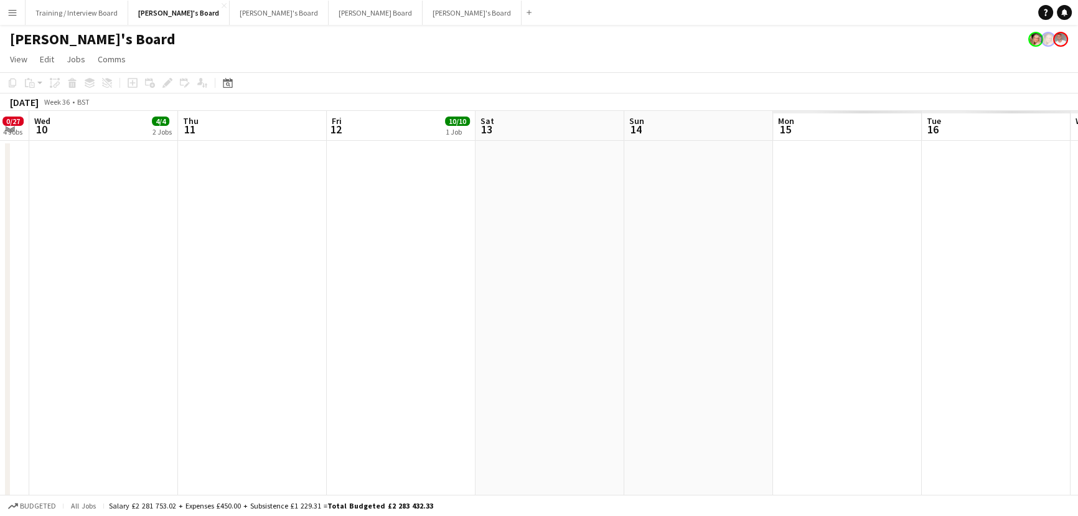
drag, startPoint x: 786, startPoint y: 362, endPoint x: 326, endPoint y: 360, distance: 460.2
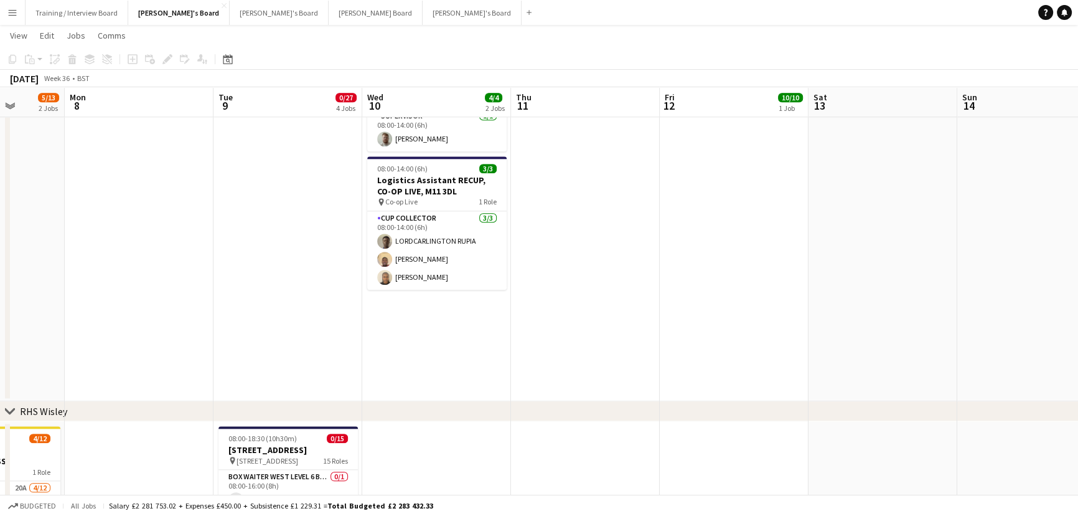
drag, startPoint x: 245, startPoint y: 410, endPoint x: 801, endPoint y: 431, distance: 556.4
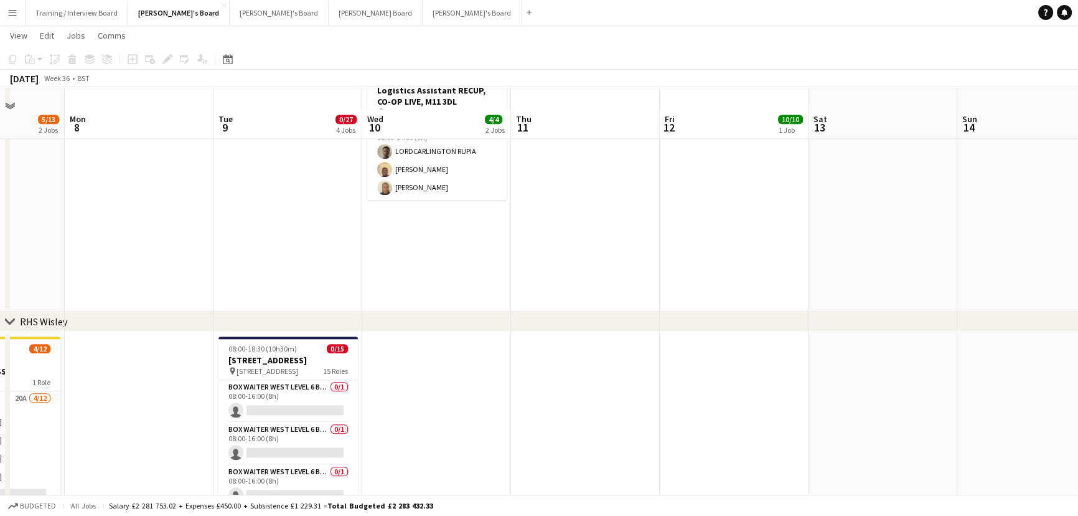
scroll to position [1755, 0]
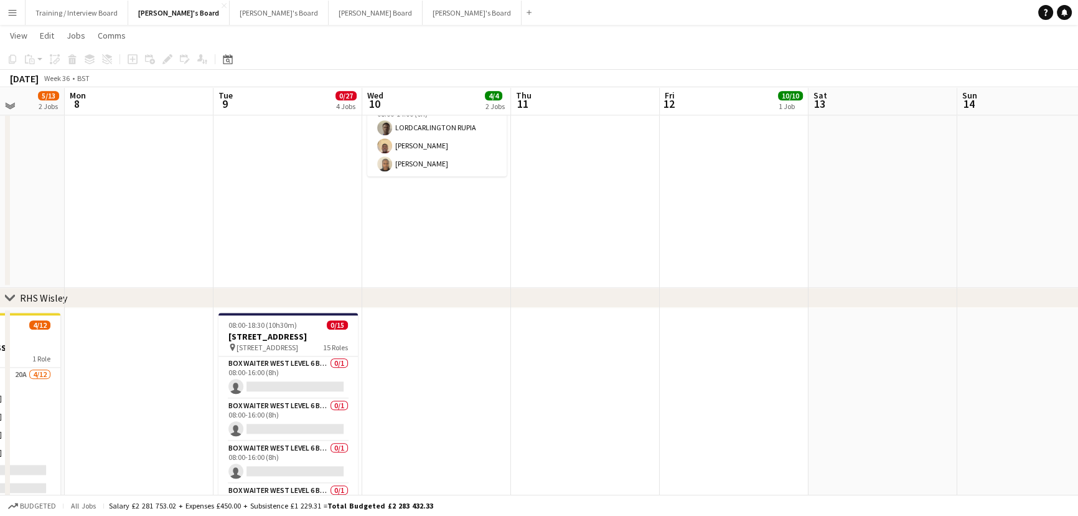
drag, startPoint x: 611, startPoint y: 239, endPoint x: 596, endPoint y: 217, distance: 26.9
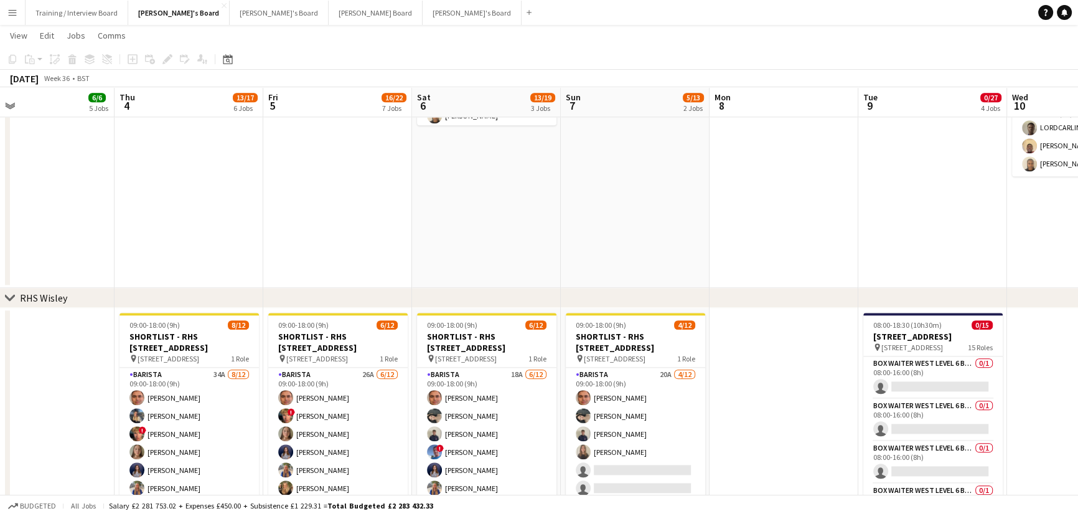
drag, startPoint x: 381, startPoint y: 225, endPoint x: 598, endPoint y: 249, distance: 218.0
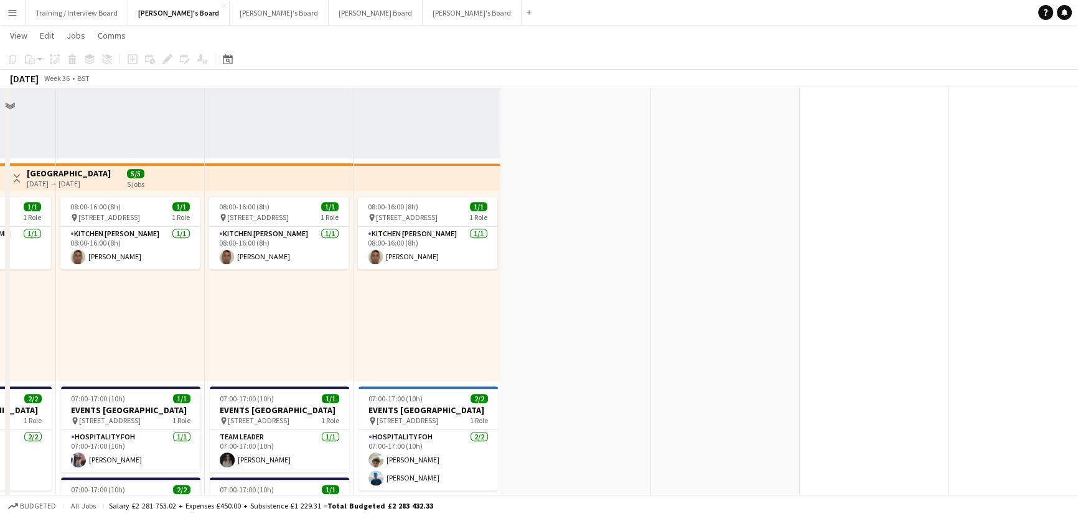
scroll to position [679, 0]
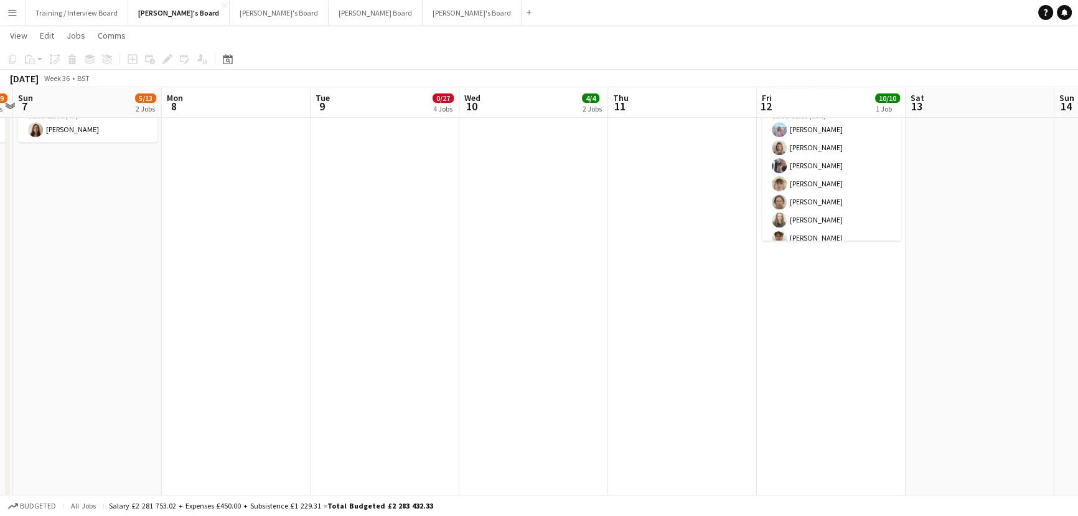
drag, startPoint x: 702, startPoint y: 253, endPoint x: 195, endPoint y: 193, distance: 510.4
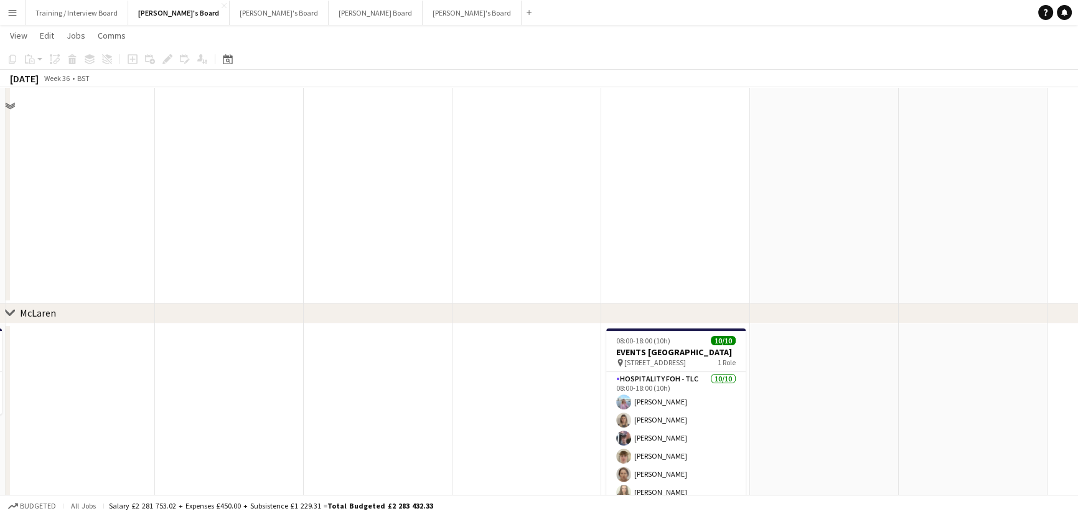
scroll to position [339, 0]
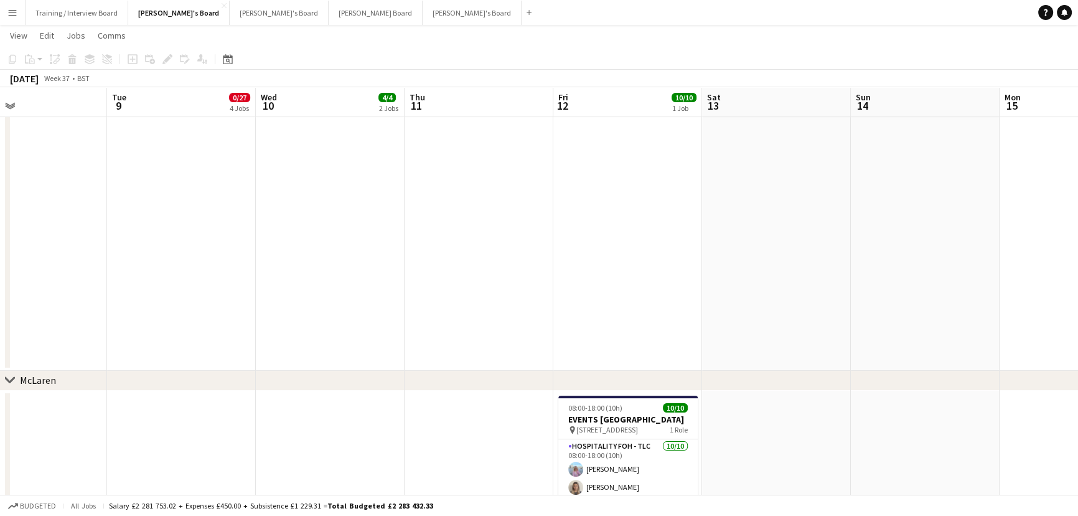
drag, startPoint x: 984, startPoint y: 316, endPoint x: 663, endPoint y: 273, distance: 323.5
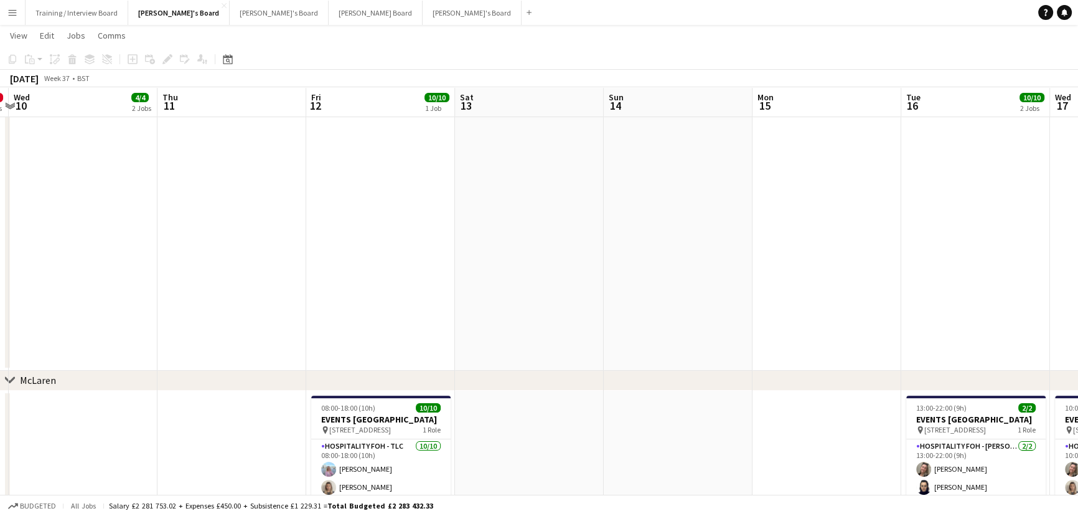
click at [62, 26] on app-page-menu "View Day view expanded Day view collapsed Month view Date picker Jump to today …" at bounding box center [539, 37] width 1078 height 24
click at [64, 20] on button "Training / Interview Board Close" at bounding box center [77, 13] width 103 height 24
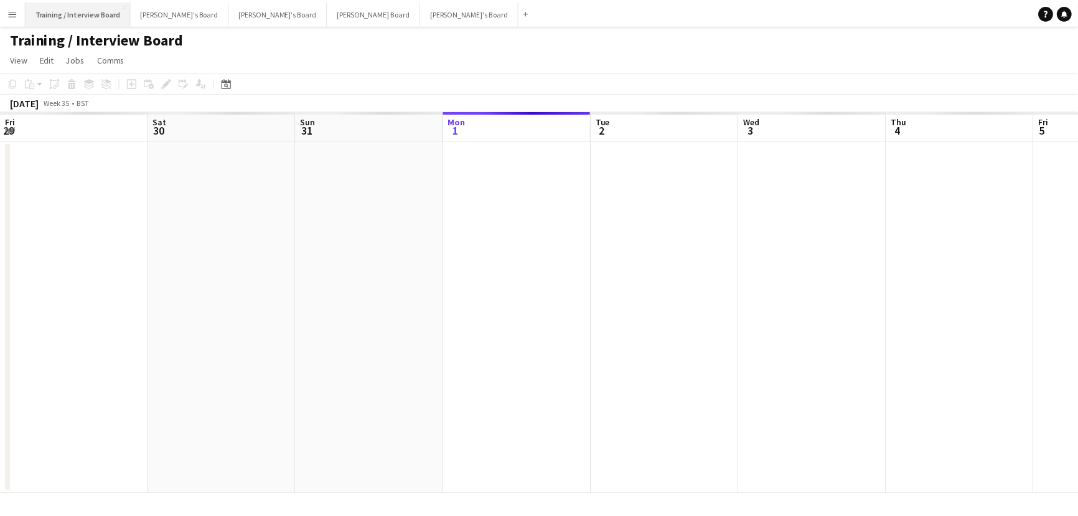
scroll to position [0, 298]
